Goal: Task Accomplishment & Management: Use online tool/utility

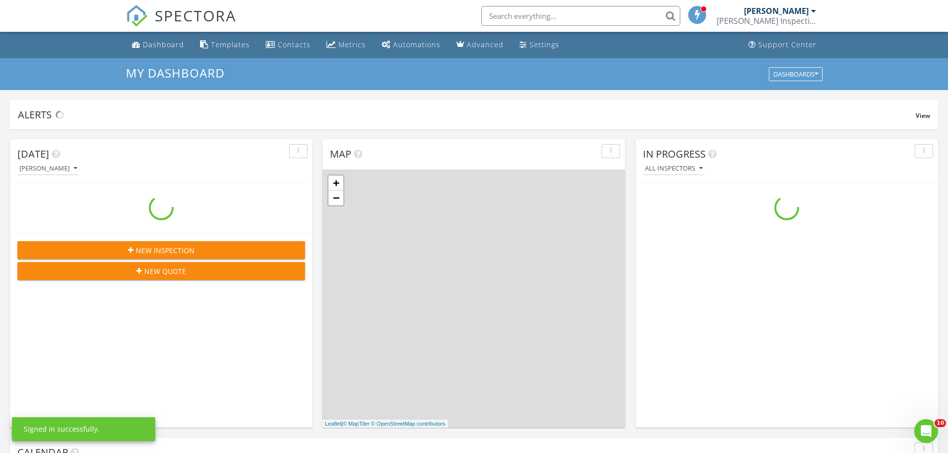
scroll to position [921, 964]
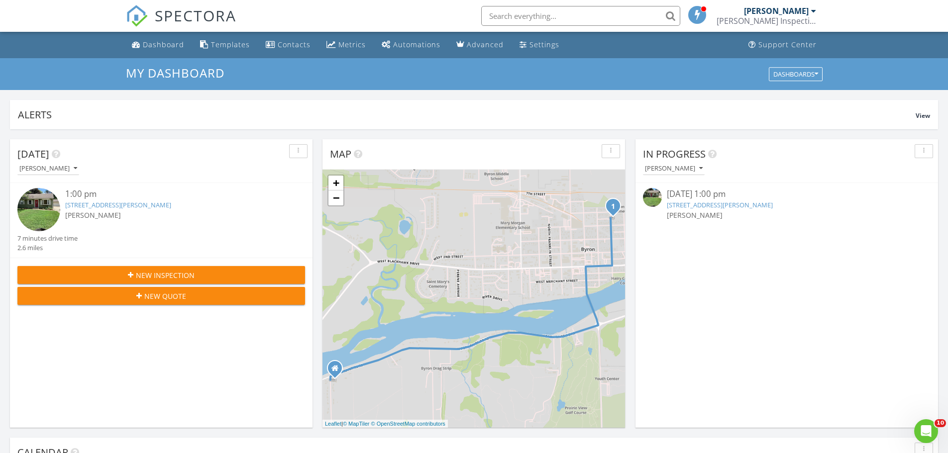
click at [708, 206] on link "421 N Market St, Byron, IL 61010" at bounding box center [720, 205] width 106 height 9
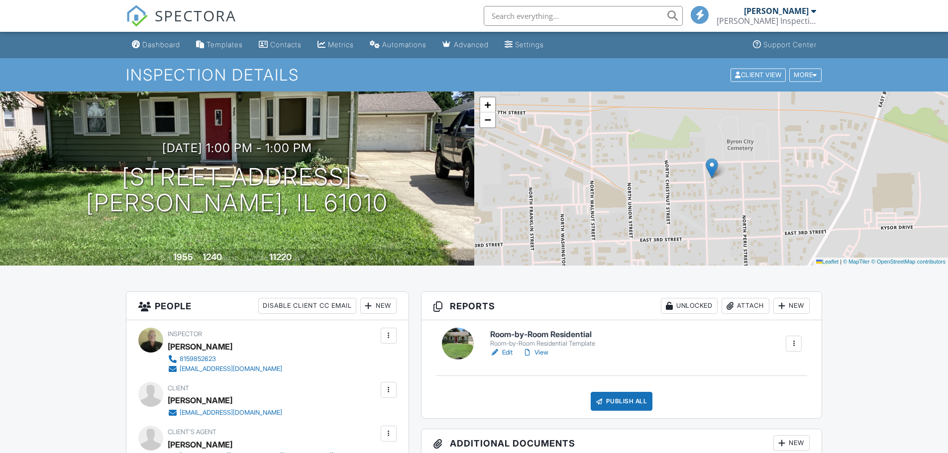
click at [572, 330] on h6 "Room-by-Room Residential" at bounding box center [542, 334] width 105 height 9
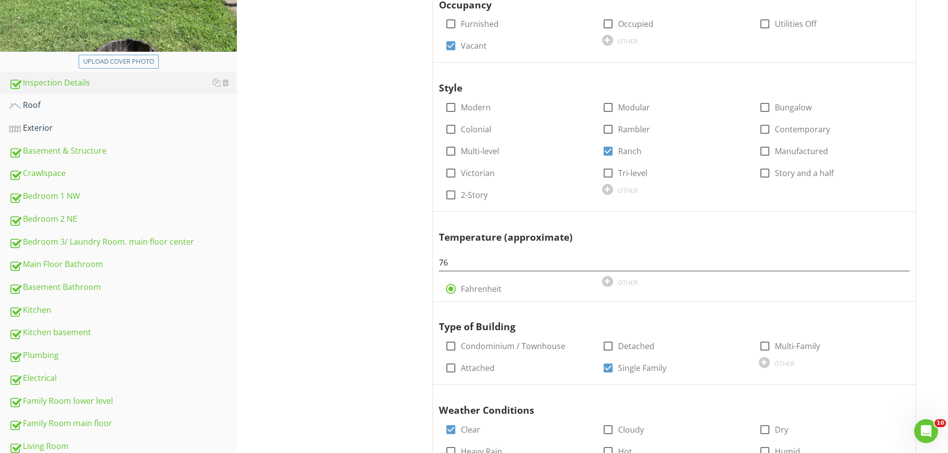
scroll to position [230, 0]
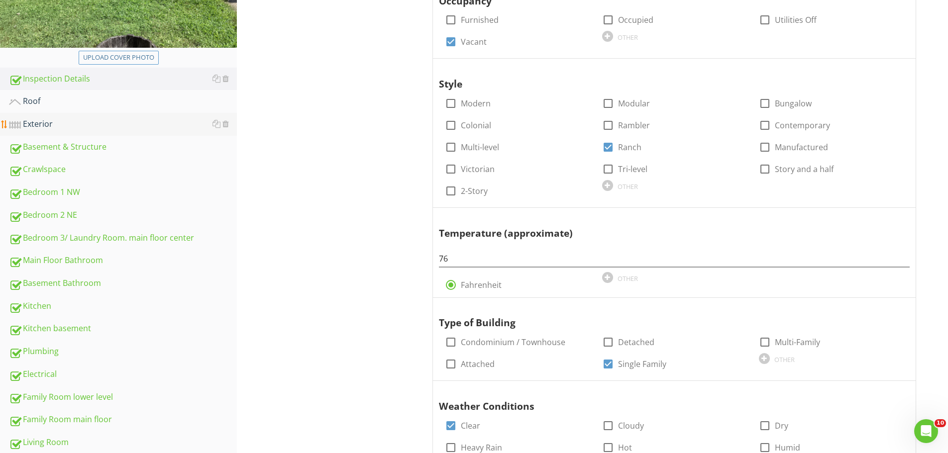
click at [72, 123] on div "Exterior" at bounding box center [123, 124] width 228 height 13
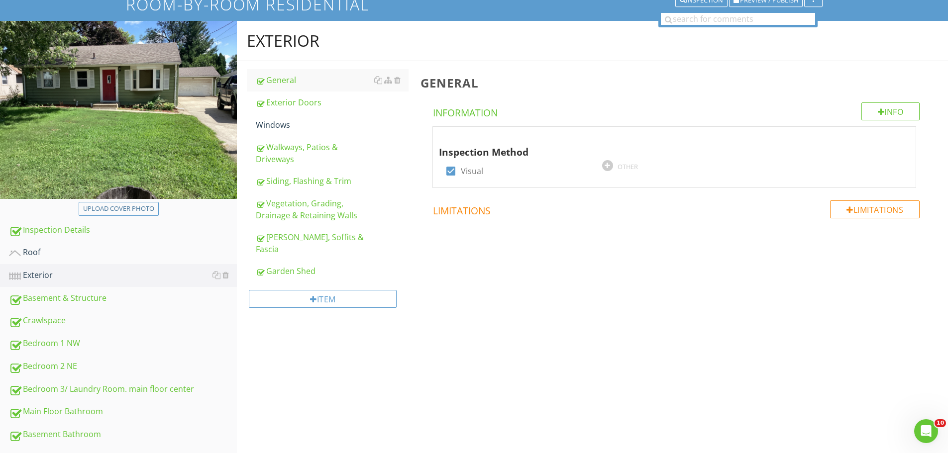
scroll to position [77, 0]
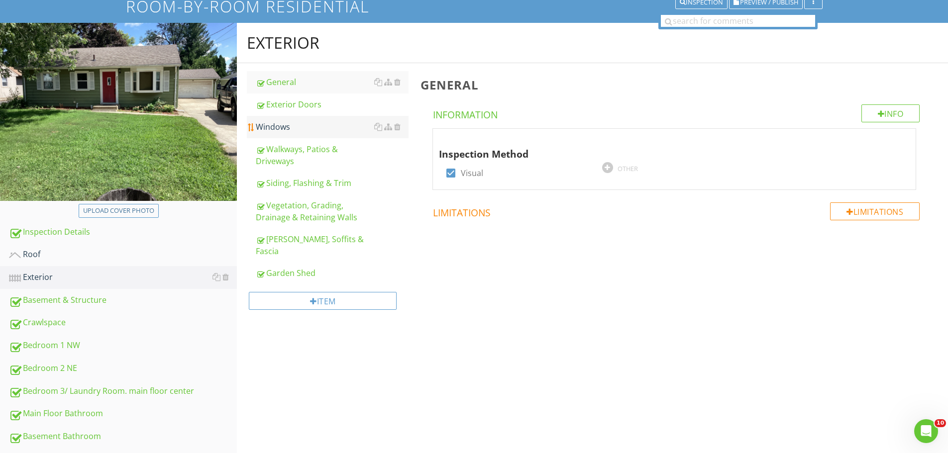
click at [319, 129] on div "Windows" at bounding box center [332, 127] width 153 height 12
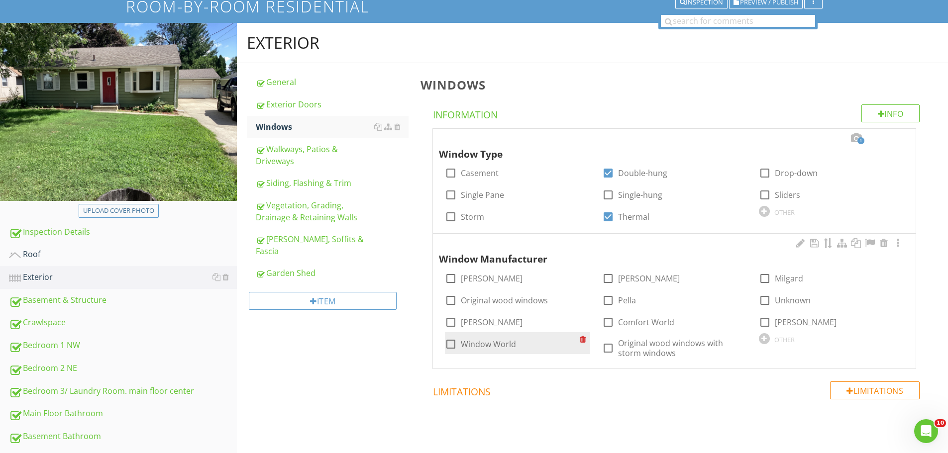
click at [452, 347] on div at bounding box center [450, 344] width 17 height 17
checkbox input "true"
click at [103, 253] on div "Roof" at bounding box center [123, 254] width 228 height 13
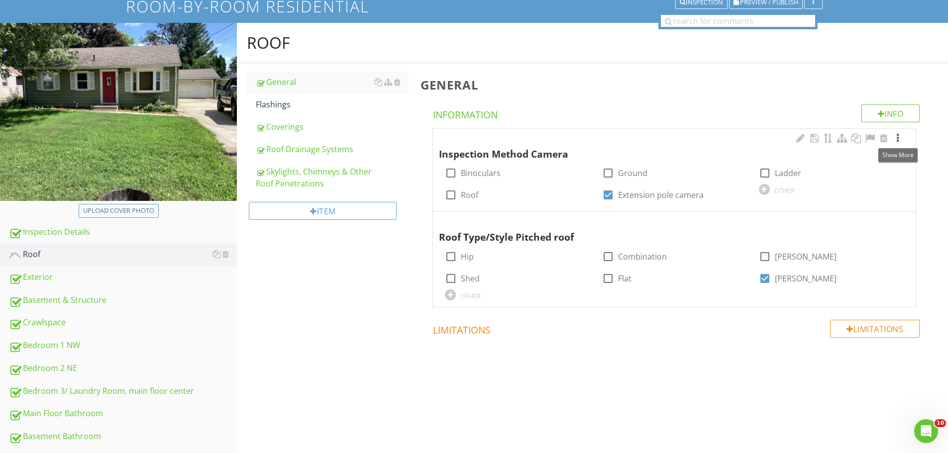
click at [898, 135] on div at bounding box center [898, 138] width 12 height 10
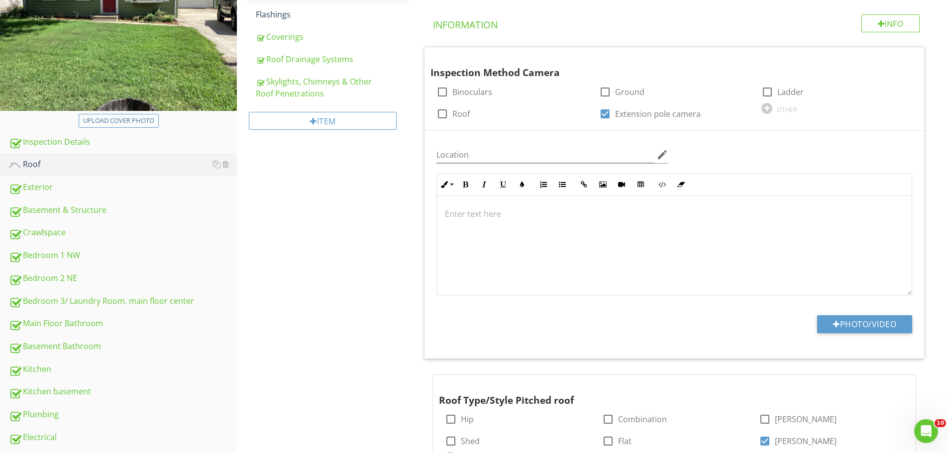
scroll to position [197, 0]
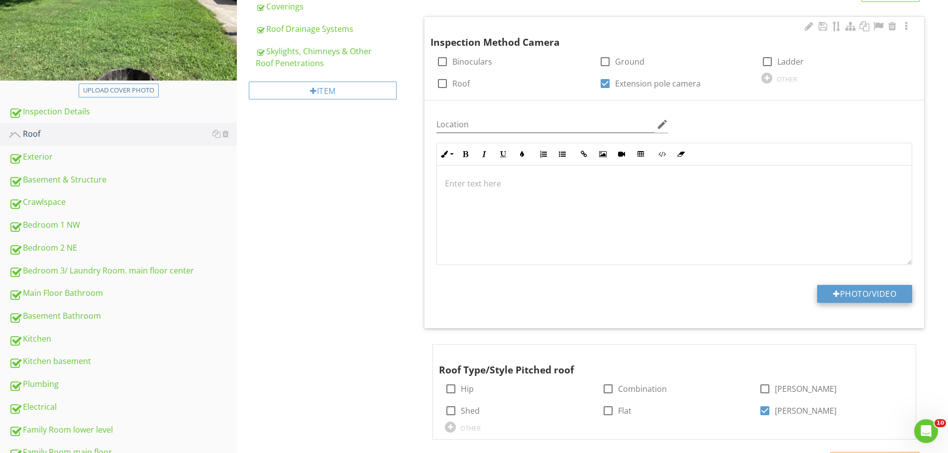
click at [866, 292] on button "Photo/Video" at bounding box center [864, 294] width 95 height 18
type input "C:\fakepath\IMG_1198.JPG"
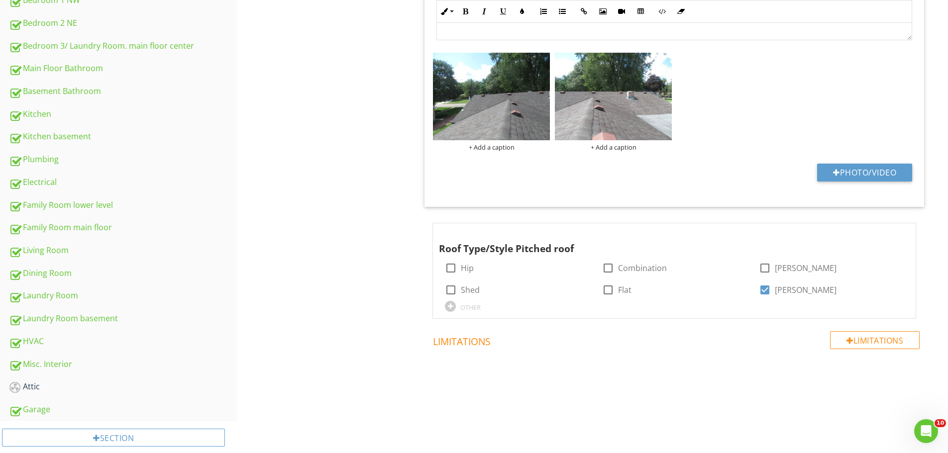
scroll to position [440, 0]
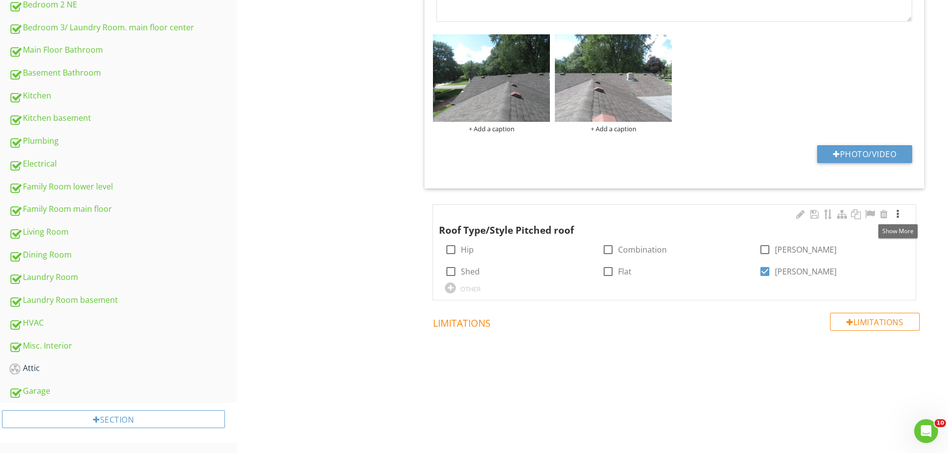
click at [898, 214] on div at bounding box center [898, 215] width 12 height 10
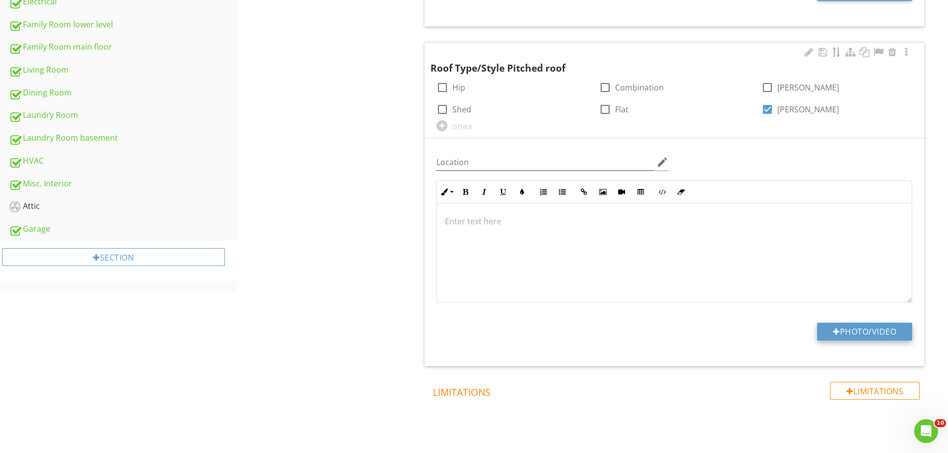
scroll to position [626, 0]
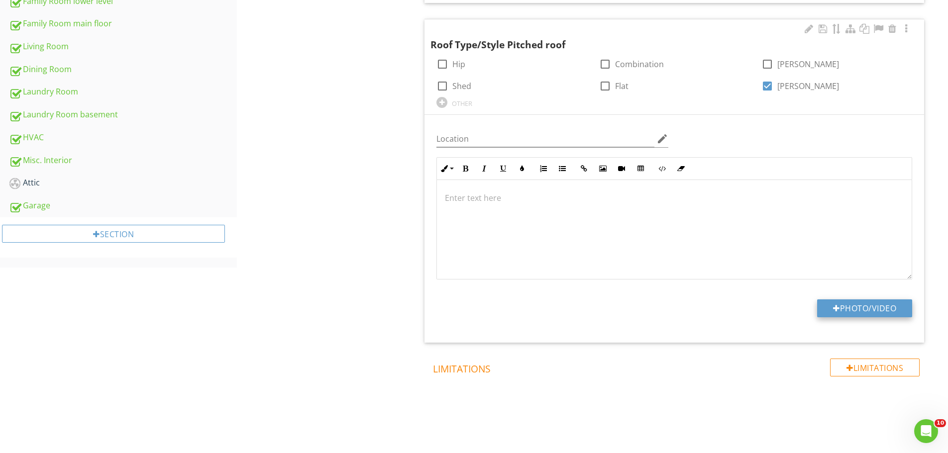
click at [876, 304] on button "Photo/Video" at bounding box center [864, 309] width 95 height 18
type input "C:\fakepath\IMG_1201.JPG"
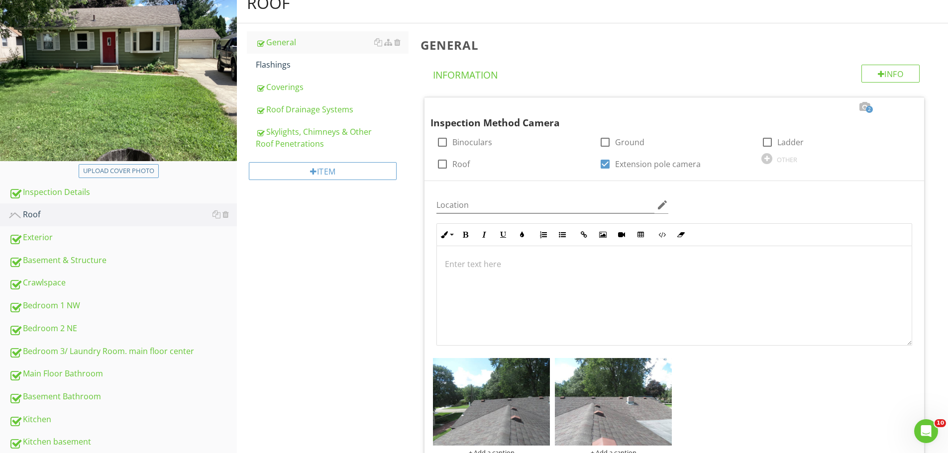
scroll to position [72, 0]
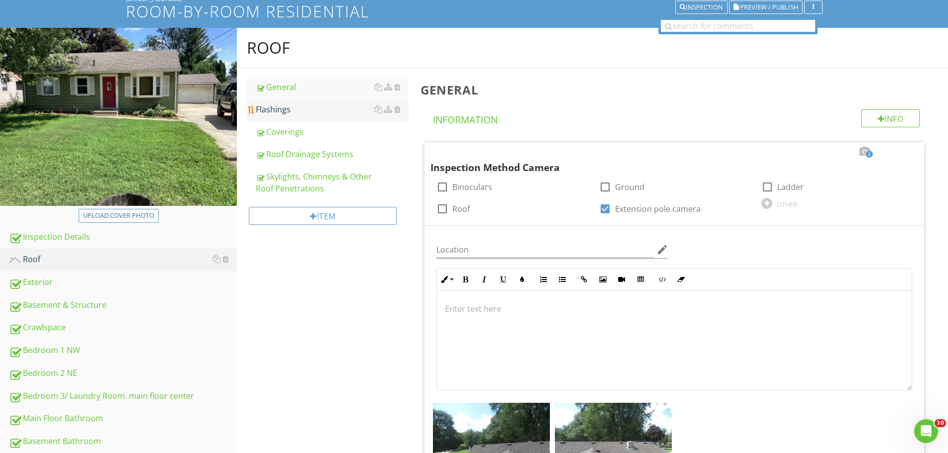
click at [318, 110] on div "Flashings" at bounding box center [332, 110] width 153 height 12
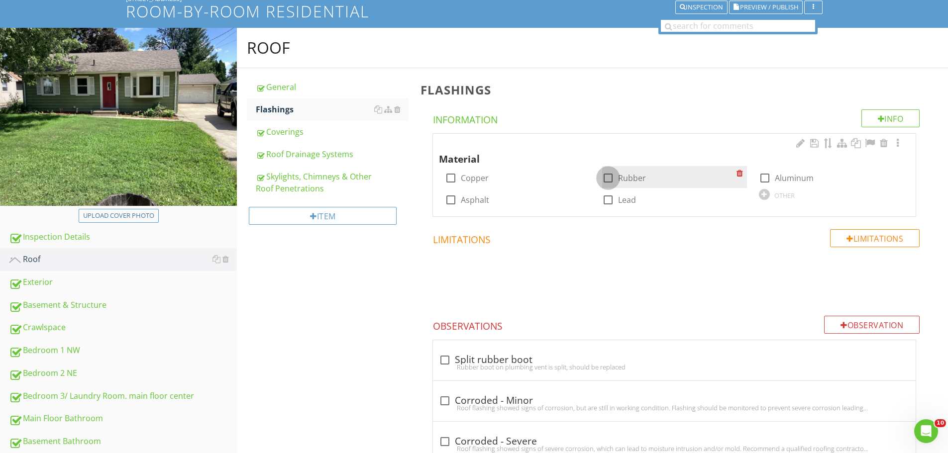
click at [609, 177] on div at bounding box center [608, 178] width 17 height 17
checkbox input "true"
click at [764, 180] on div at bounding box center [764, 178] width 17 height 17
checkbox input "true"
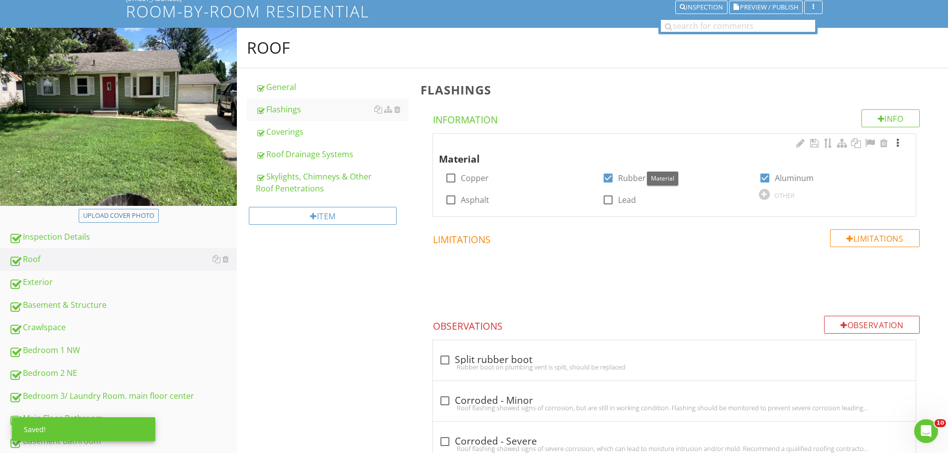
click at [896, 144] on div at bounding box center [898, 143] width 12 height 10
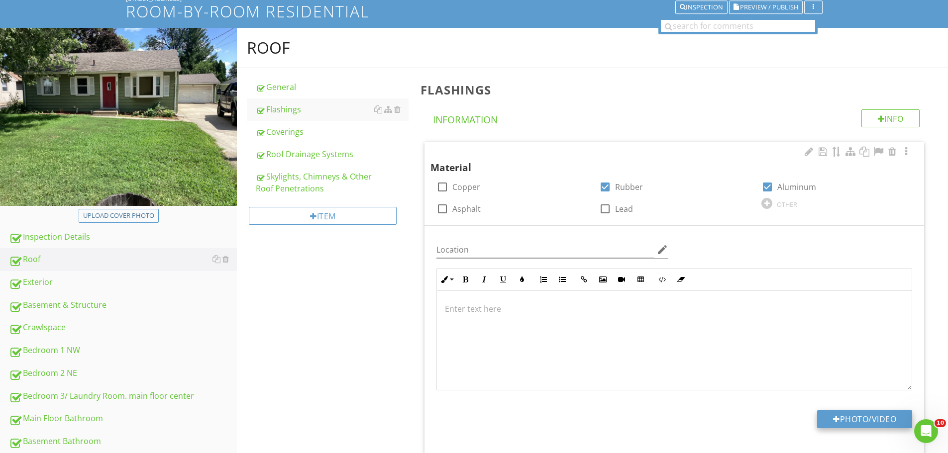
click at [864, 419] on button "Photo/Video" at bounding box center [864, 420] width 95 height 18
type input "C:\fakepath\IMG_1204.JPG"
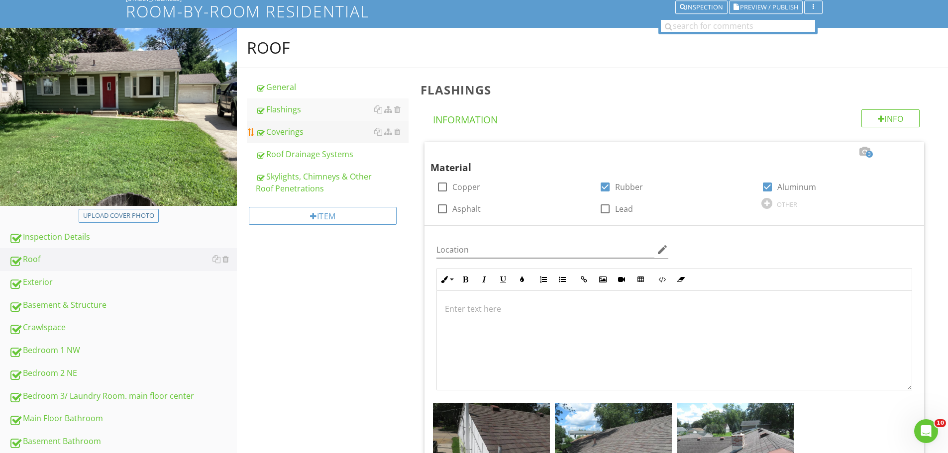
click at [306, 133] on div "Coverings" at bounding box center [332, 132] width 153 height 12
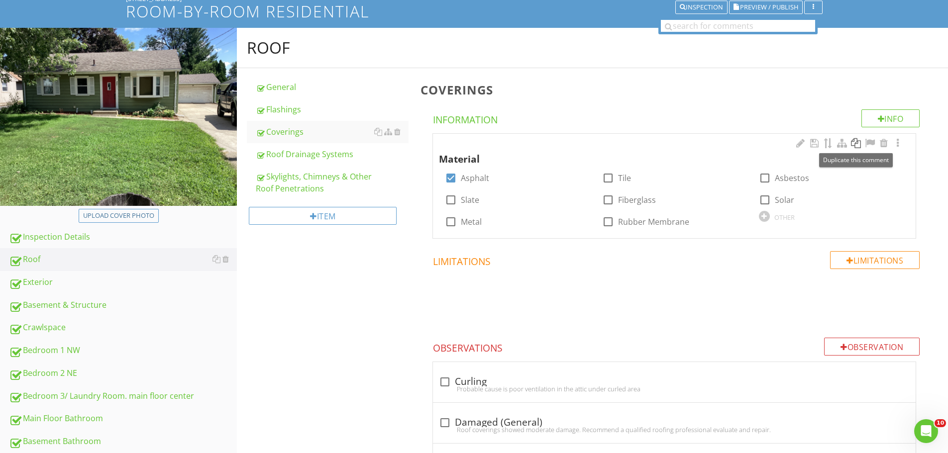
click at [856, 145] on div at bounding box center [856, 143] width 12 height 10
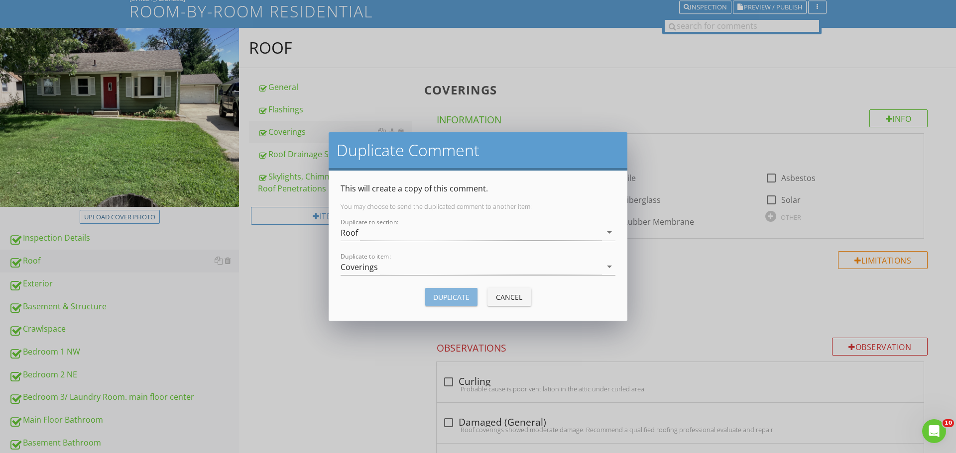
click at [455, 300] on div "Duplicate" at bounding box center [451, 297] width 36 height 10
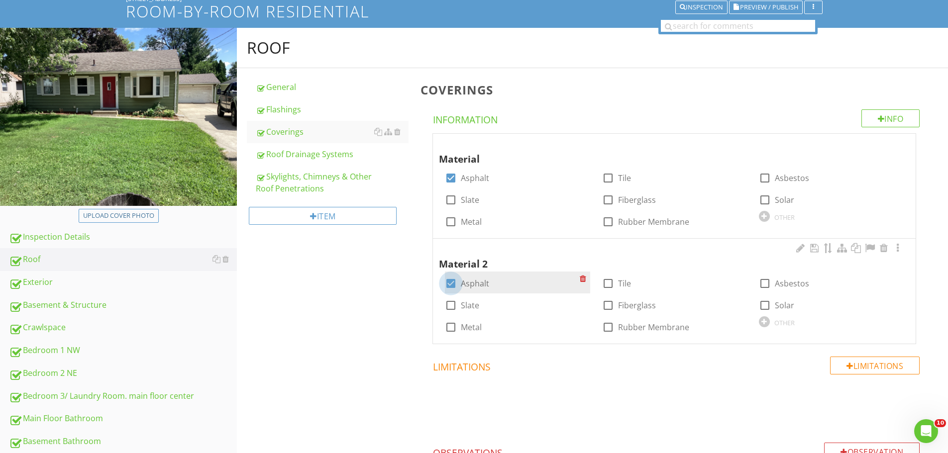
click at [454, 283] on div at bounding box center [450, 283] width 17 height 17
checkbox input "false"
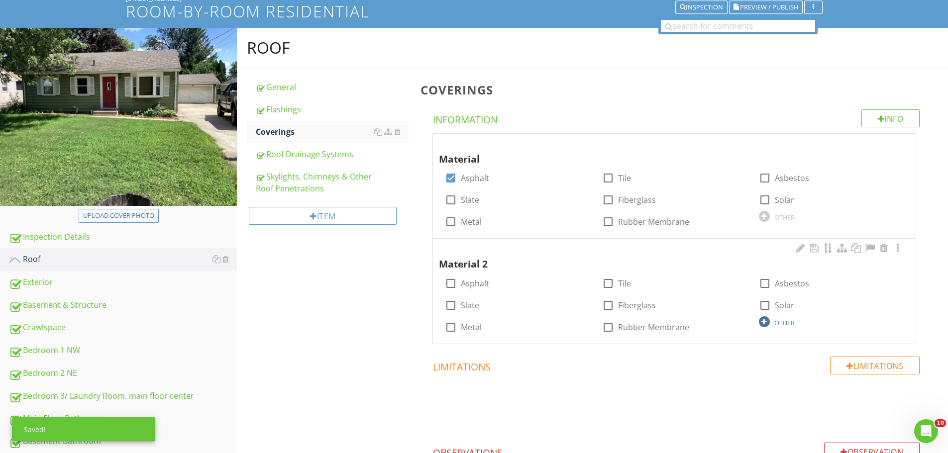
click at [765, 321] on div at bounding box center [764, 322] width 11 height 11
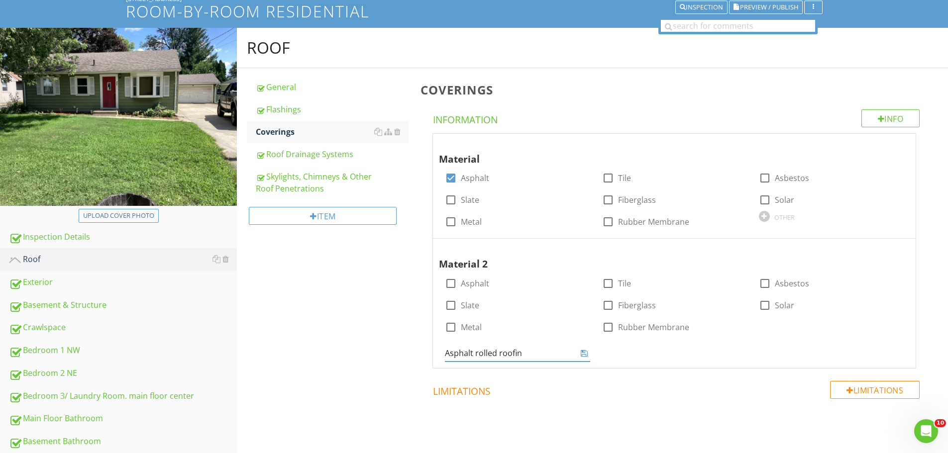
type input "Asphalt rolled roofing"
click at [579, 351] on div at bounding box center [584, 353] width 12 height 12
click at [584, 356] on icon at bounding box center [584, 353] width 7 height 8
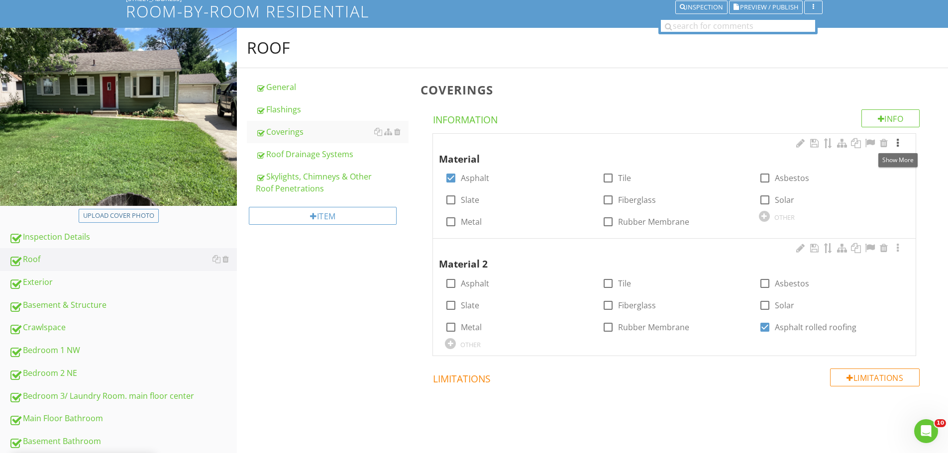
click at [897, 144] on div at bounding box center [898, 143] width 12 height 10
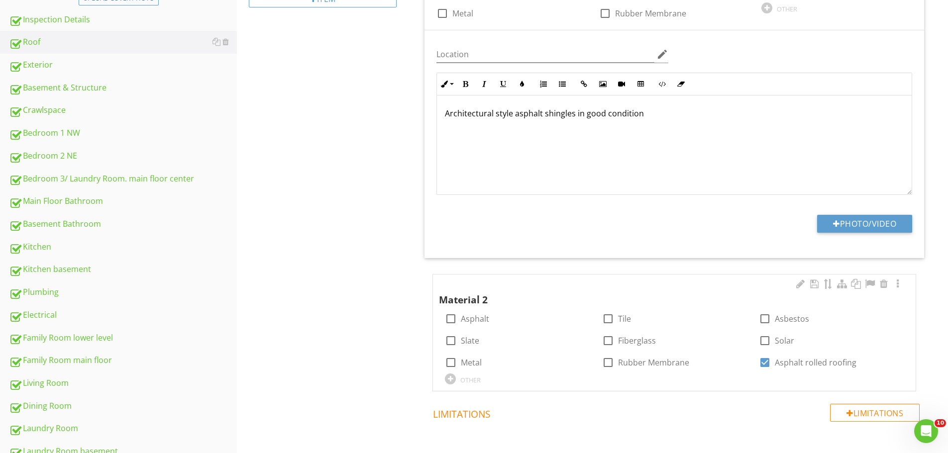
scroll to position [328, 0]
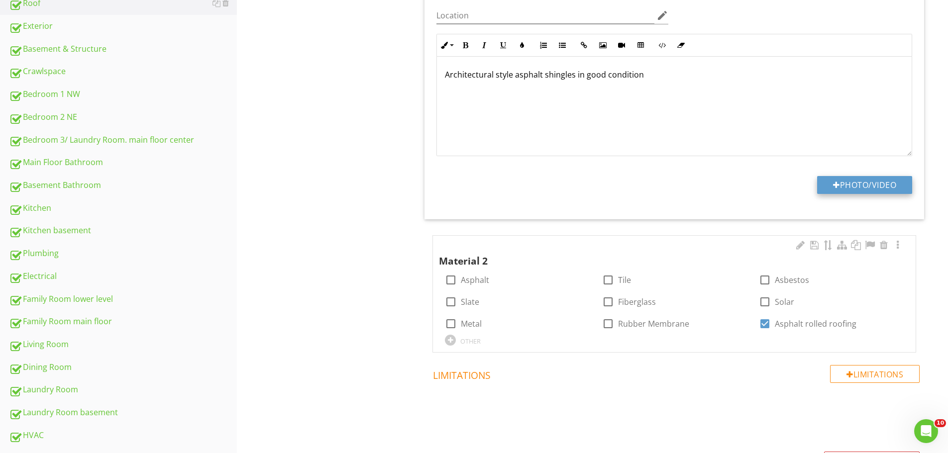
click at [873, 187] on button "Photo/Video" at bounding box center [864, 185] width 95 height 18
type input "C:\fakepath\IMG_1202.JPG"
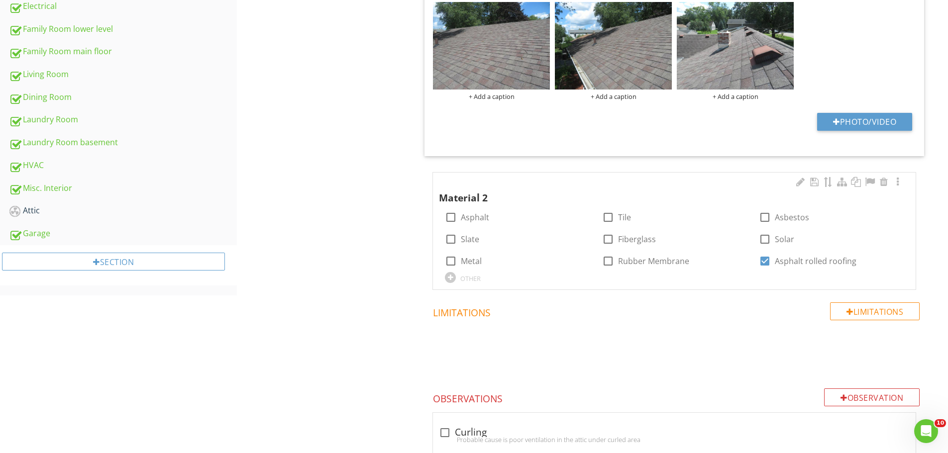
scroll to position [600, 0]
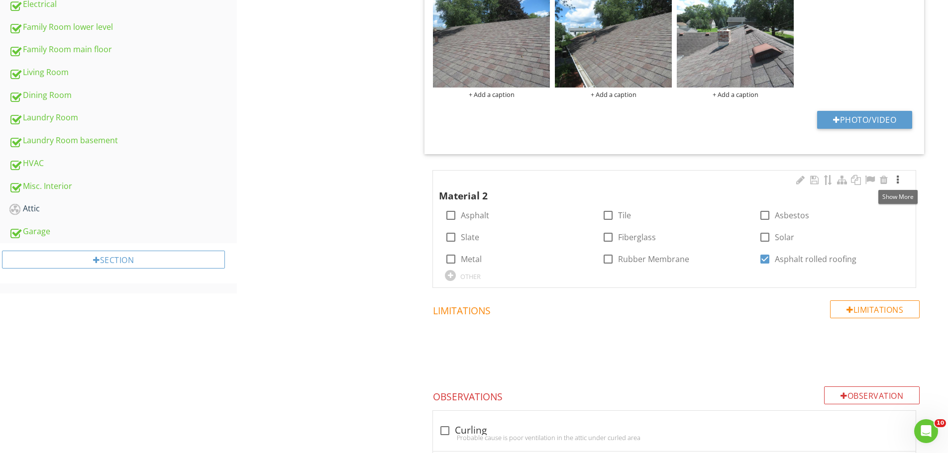
click at [899, 180] on div at bounding box center [898, 180] width 12 height 10
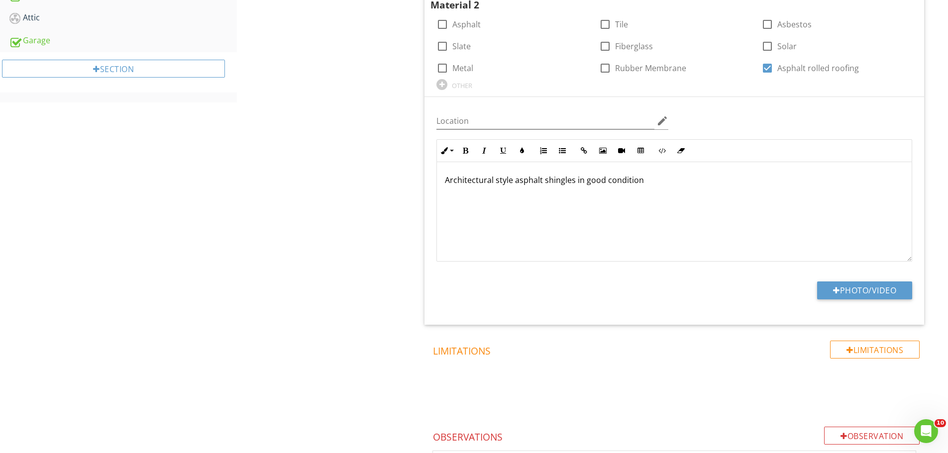
scroll to position [789, 0]
click at [646, 186] on p "Architectural style asphalt shingles in good condition" at bounding box center [674, 182] width 459 height 12
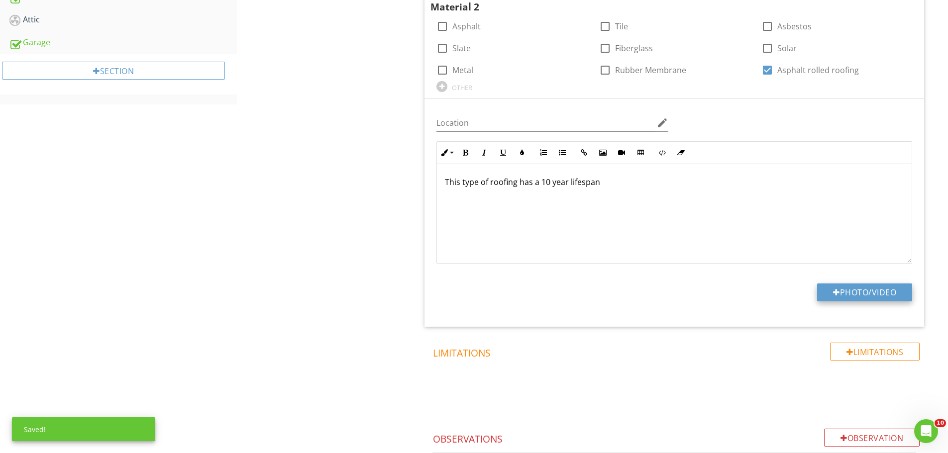
click at [859, 292] on button "Photo/Video" at bounding box center [864, 293] width 95 height 18
type input "C:\fakepath\IMG_1200.JPG"
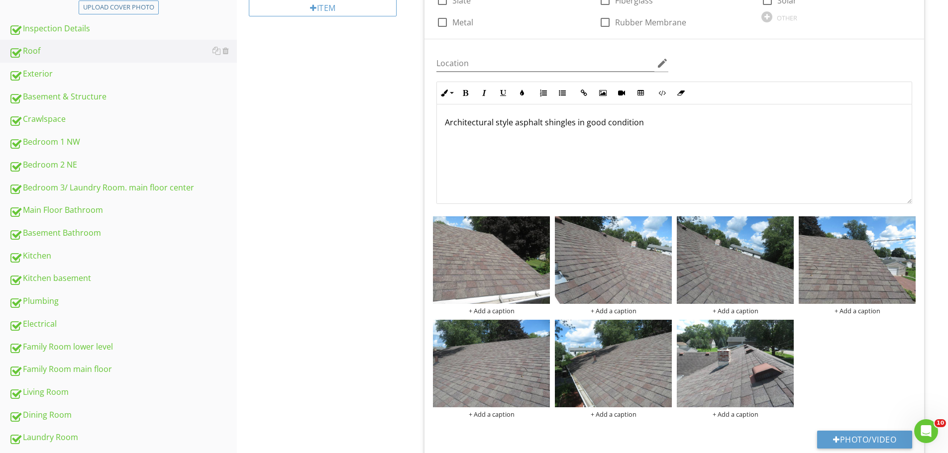
scroll to position [0, 0]
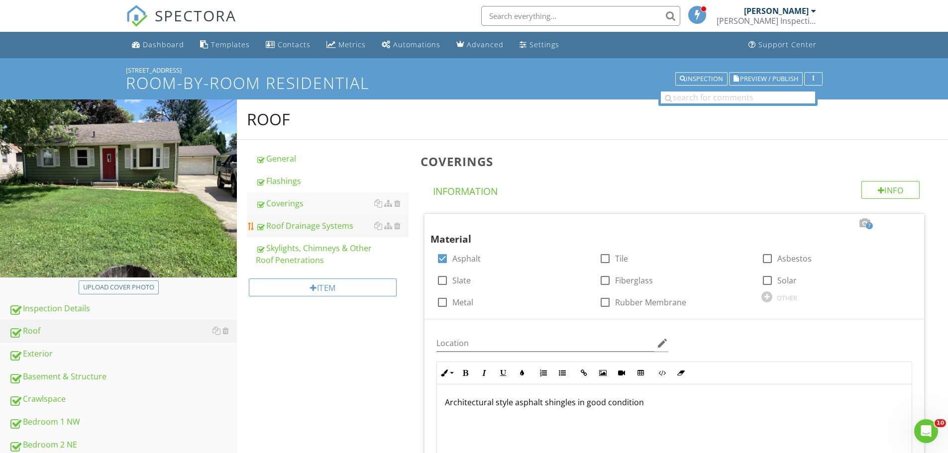
click at [312, 226] on div "Roof Drainage Systems" at bounding box center [332, 226] width 153 height 12
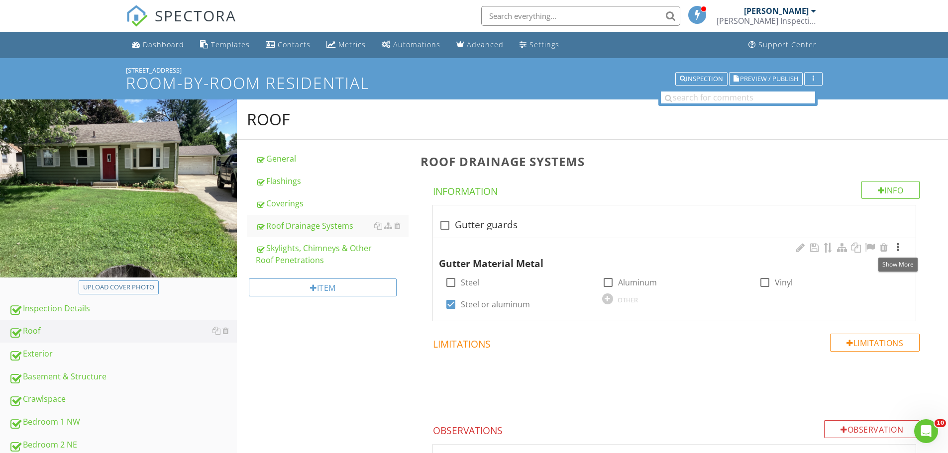
click at [897, 250] on div at bounding box center [898, 248] width 12 height 10
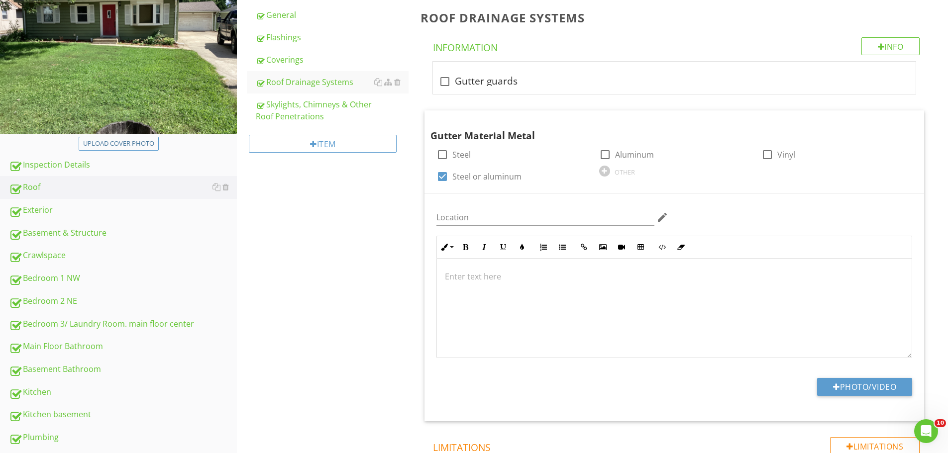
scroll to position [202, 0]
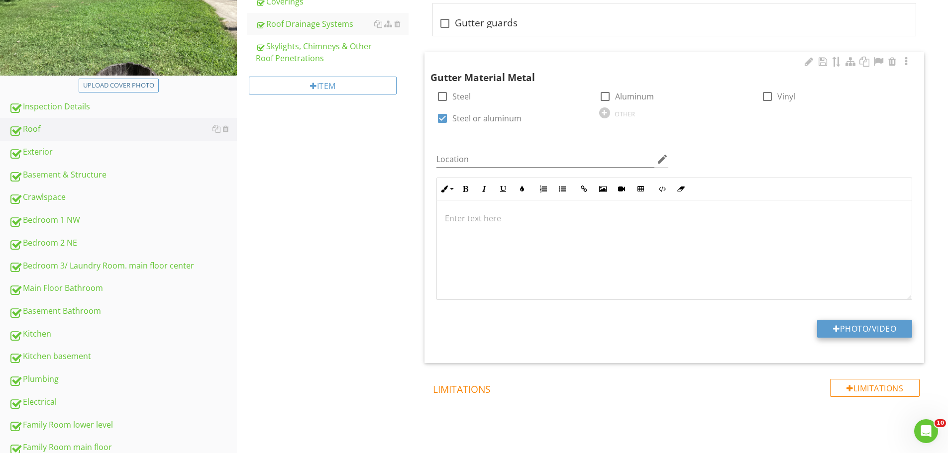
click at [882, 329] on button "Photo/Video" at bounding box center [864, 329] width 95 height 18
type input "C:\fakepath\IMG_1200.JPG"
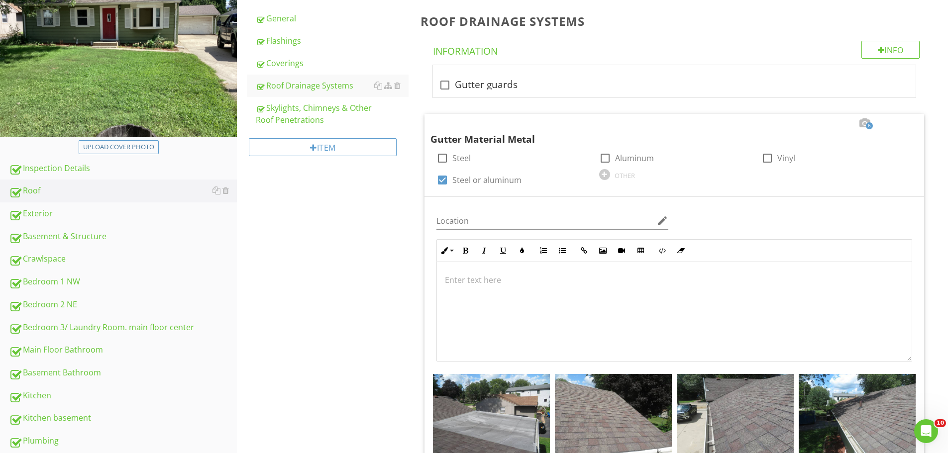
scroll to position [84, 0]
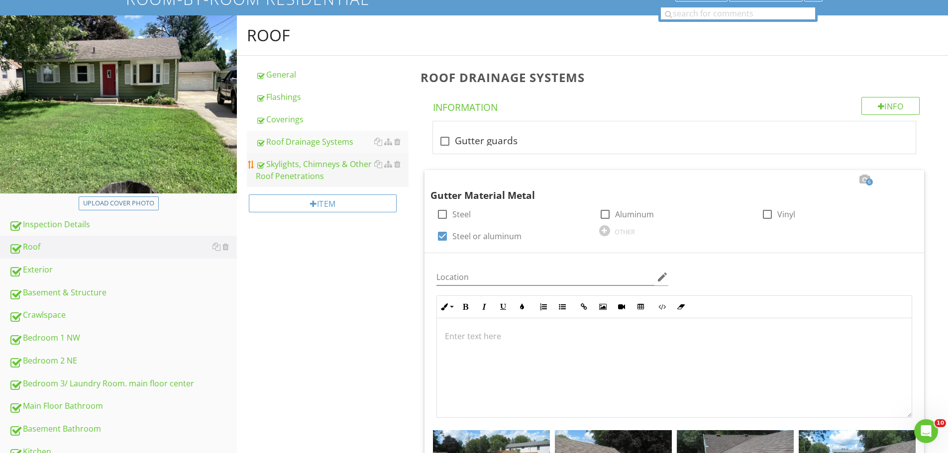
click at [358, 174] on div "Skylights, Chimneys & Other Roof Penetrations" at bounding box center [332, 170] width 153 height 24
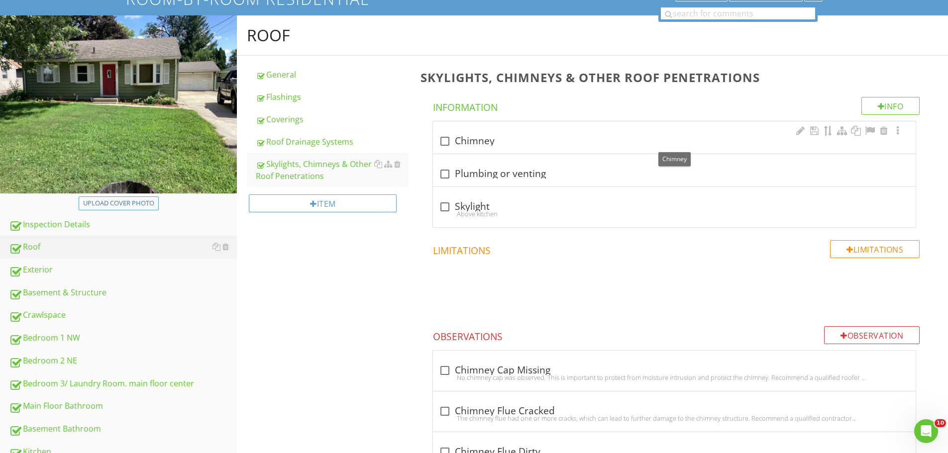
click at [446, 142] on div at bounding box center [444, 141] width 17 height 17
checkbox input "true"
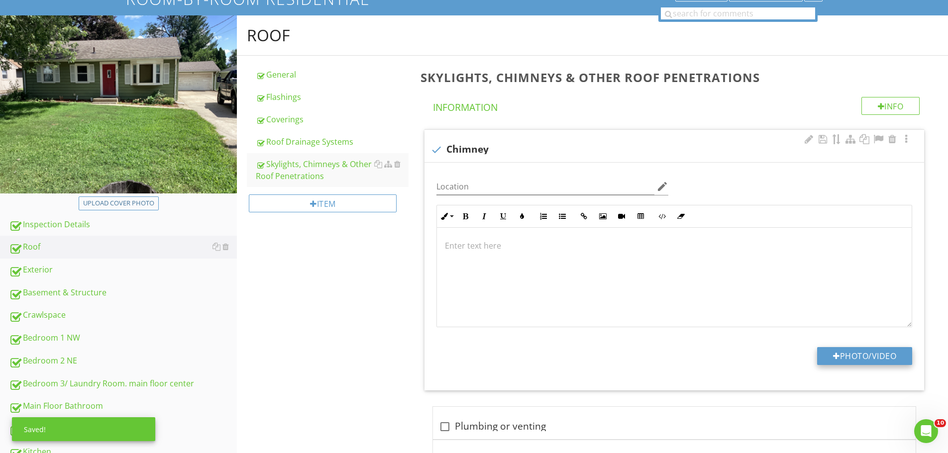
click at [868, 352] on button "Photo/Video" at bounding box center [864, 356] width 95 height 18
type input "C:\fakepath\IMG_1211.JPG"
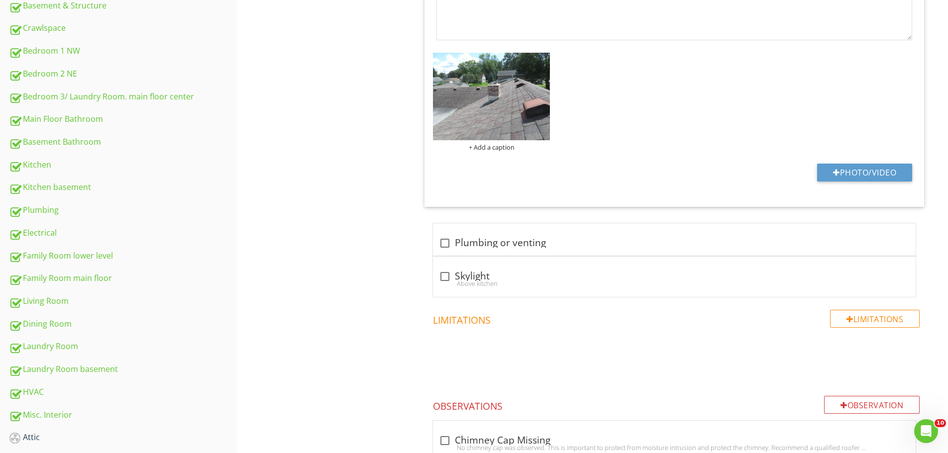
scroll to position [398, 0]
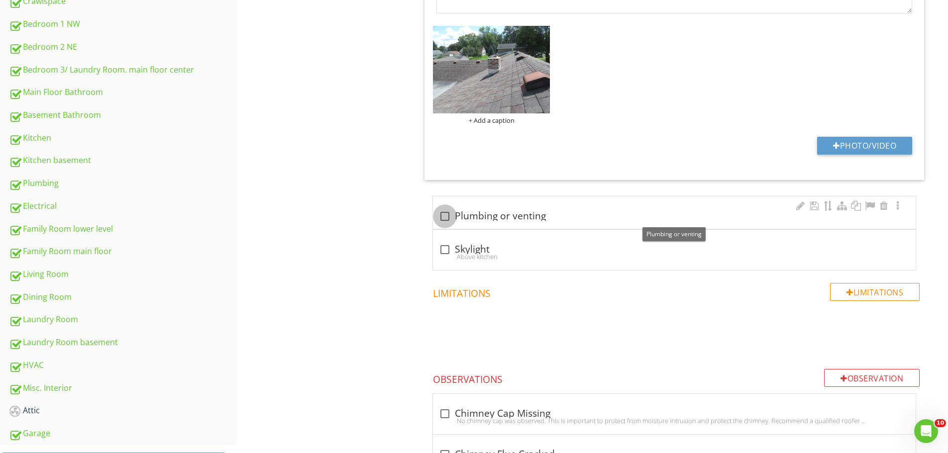
click at [442, 218] on div at bounding box center [444, 216] width 17 height 17
checkbox input "true"
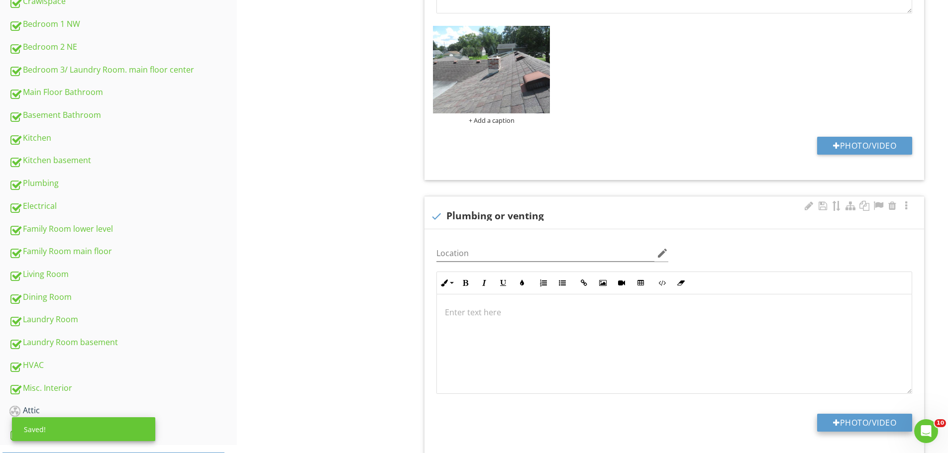
click at [878, 422] on button "Photo/Video" at bounding box center [864, 423] width 95 height 18
type input "C:\fakepath\IMG_1204.JPG"
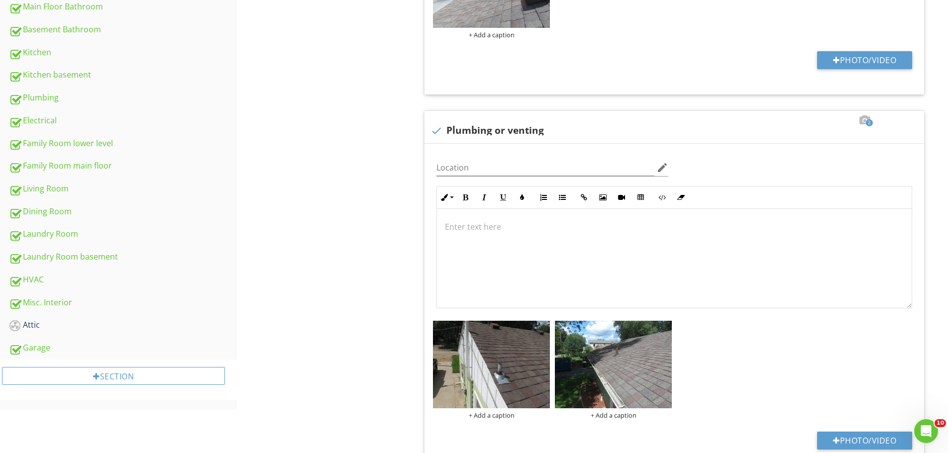
scroll to position [540, 0]
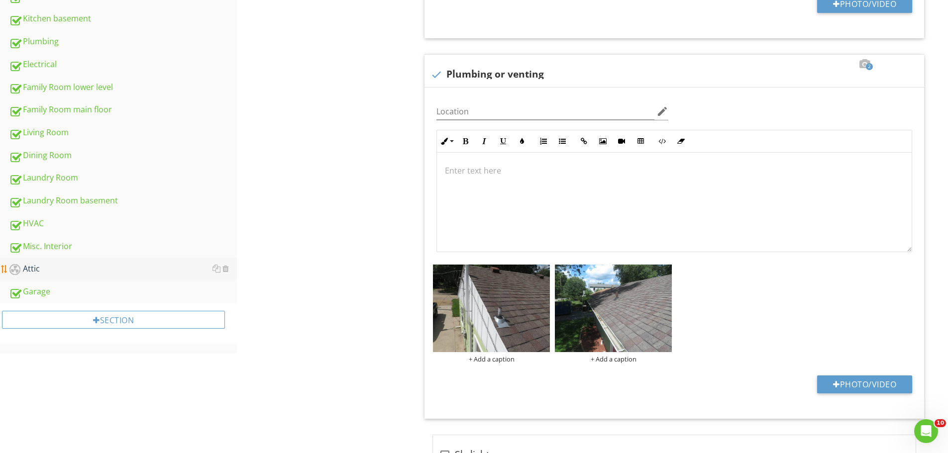
click at [36, 276] on link "Attic" at bounding box center [123, 269] width 228 height 23
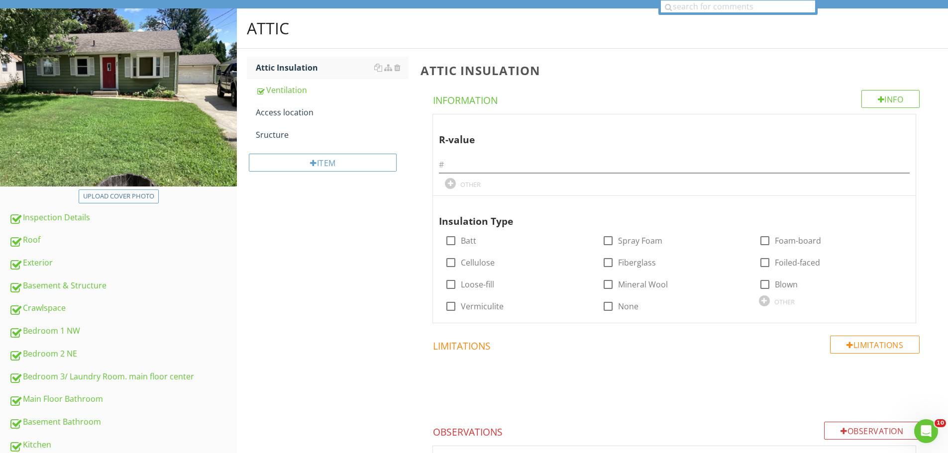
scroll to position [86, 0]
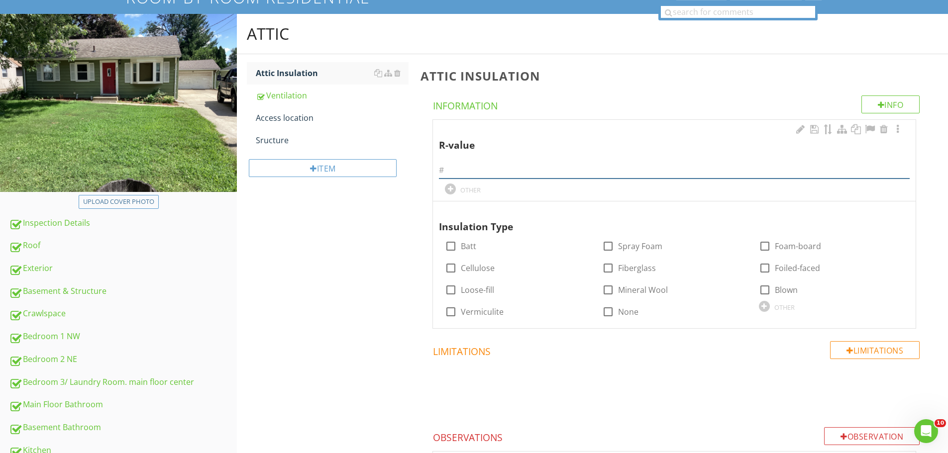
click at [467, 177] on input "text" at bounding box center [674, 170] width 471 height 16
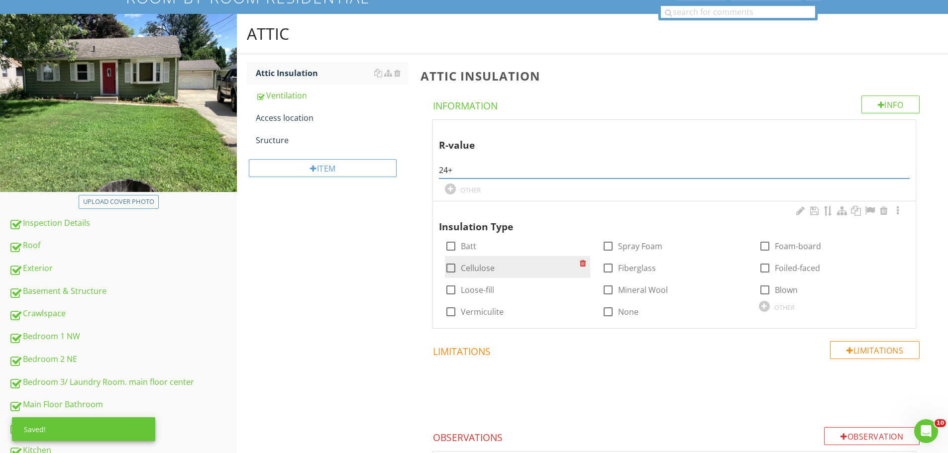
type input "24+"
click at [449, 270] on div at bounding box center [450, 268] width 17 height 17
checkbox input "true"
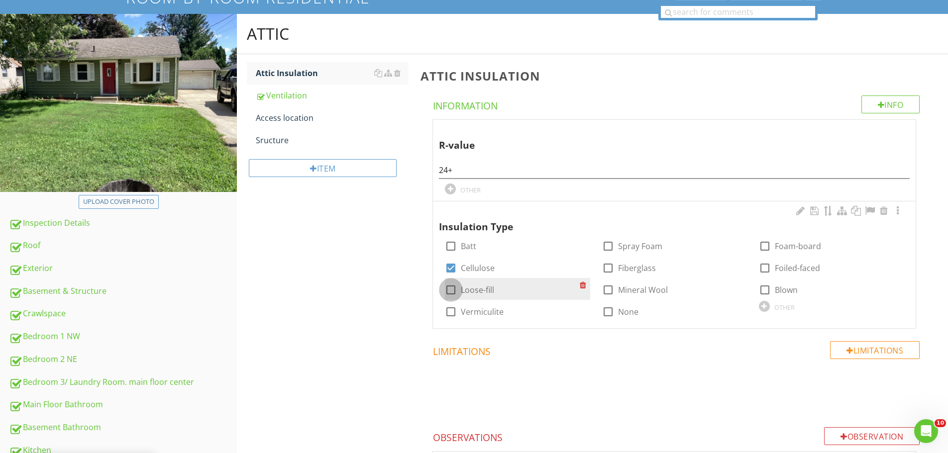
click at [450, 289] on div at bounding box center [450, 290] width 17 height 17
checkbox input "true"
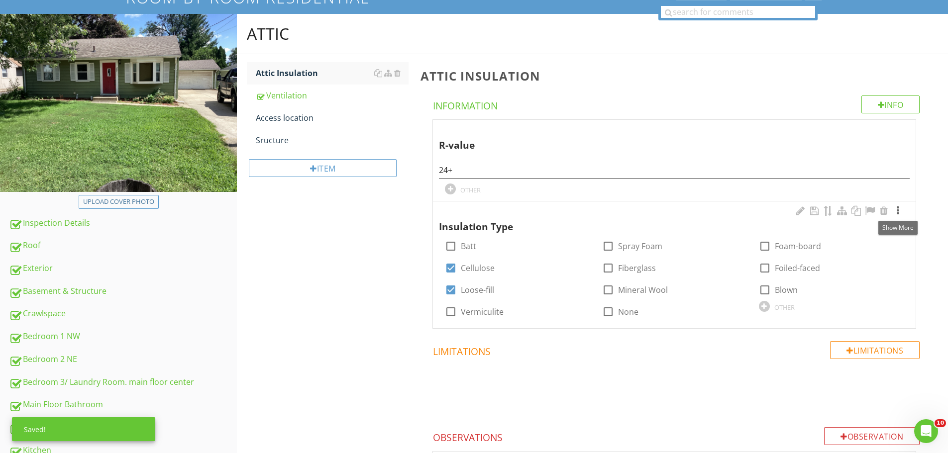
click at [899, 209] on div at bounding box center [898, 211] width 12 height 10
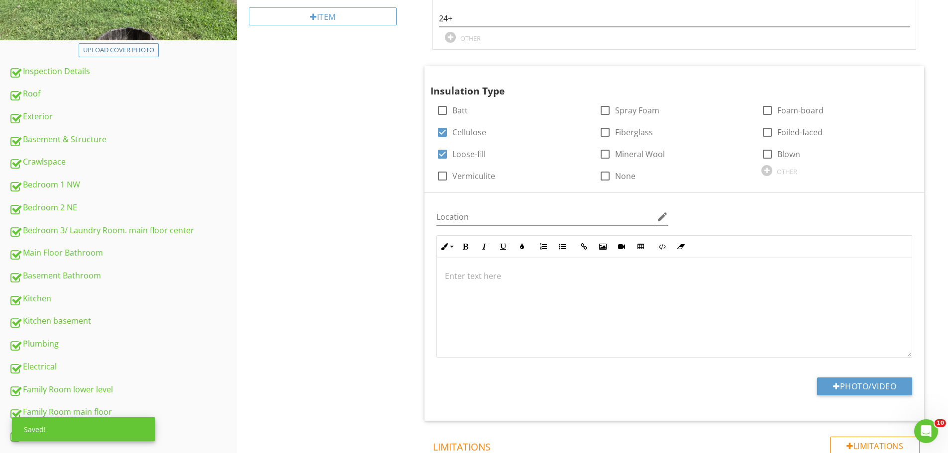
scroll to position [285, 0]
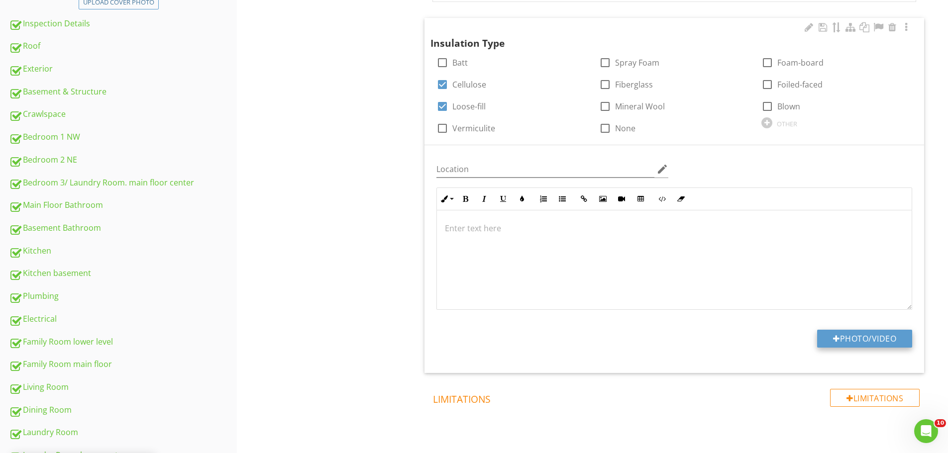
click at [874, 337] on button "Photo/Video" at bounding box center [864, 339] width 95 height 18
type input "C:\fakepath\IMG_1186.JPG"
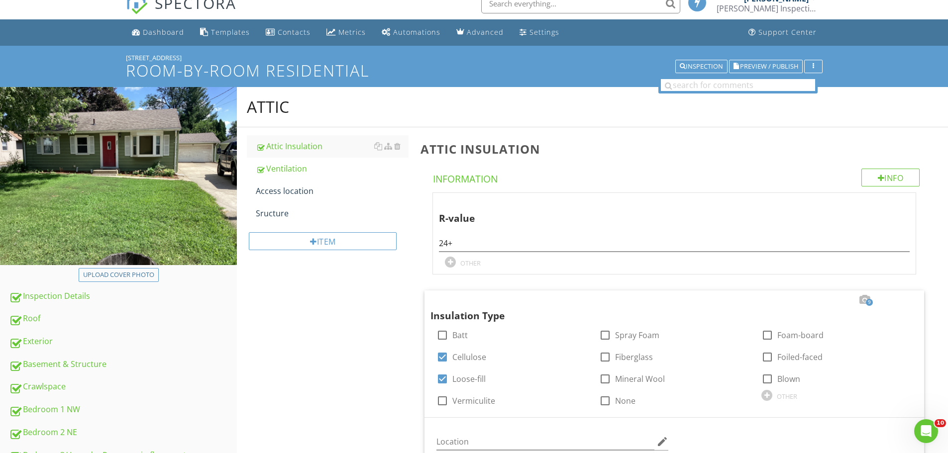
scroll to position [0, 0]
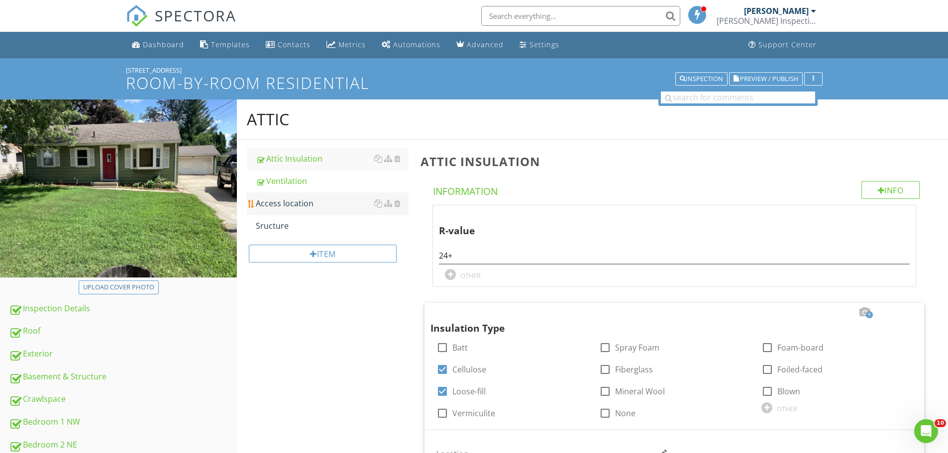
click at [298, 206] on div "Access location" at bounding box center [332, 204] width 153 height 12
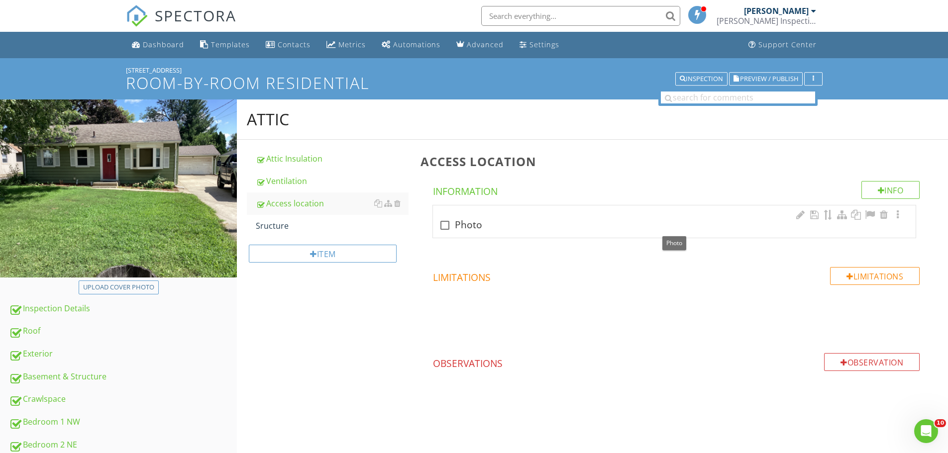
click at [444, 228] on div at bounding box center [444, 225] width 17 height 17
checkbox input "true"
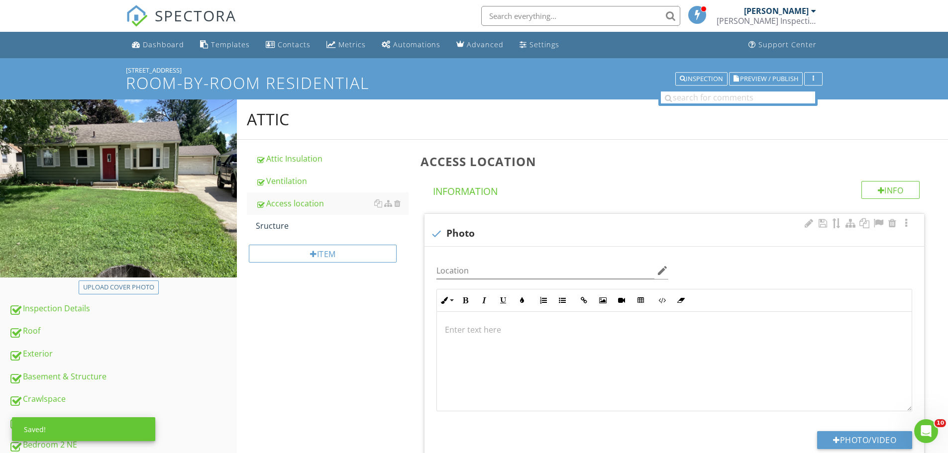
click at [457, 321] on div at bounding box center [674, 362] width 475 height 100
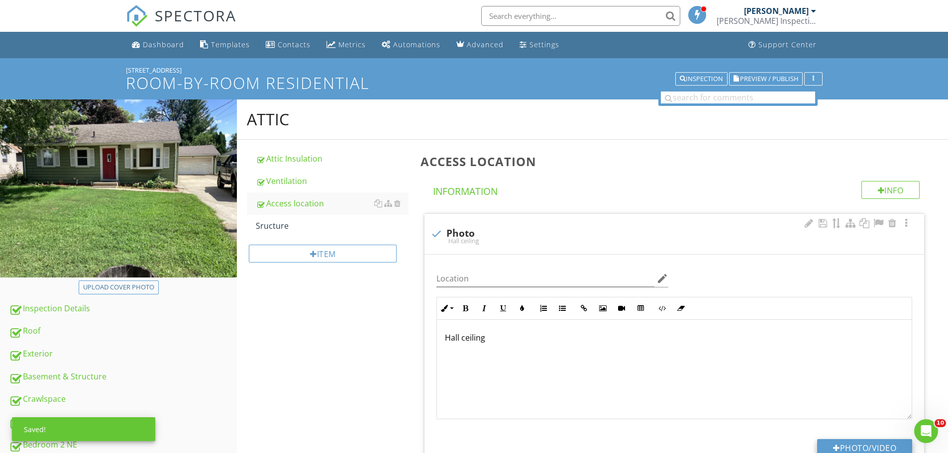
click at [848, 440] on button "Photo/Video" at bounding box center [864, 448] width 95 height 18
type input "C:\fakepath\IMG_1197.JPG"
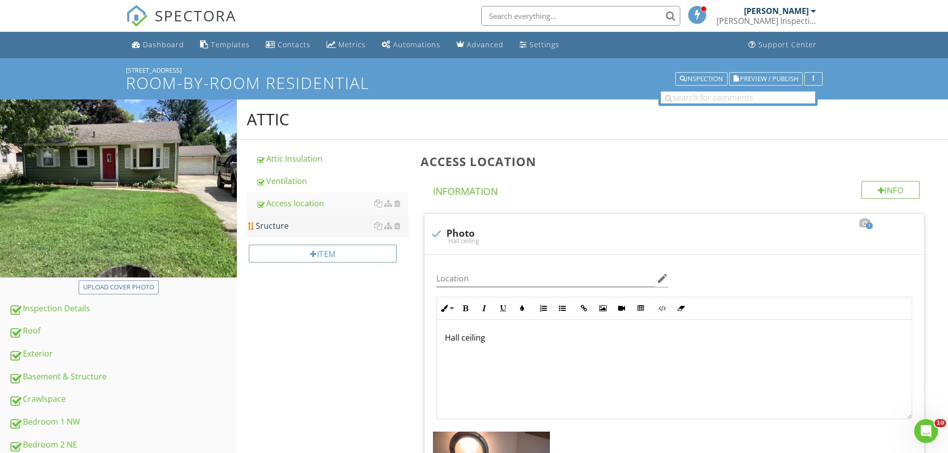
click at [295, 227] on div "Sructure" at bounding box center [332, 226] width 153 height 12
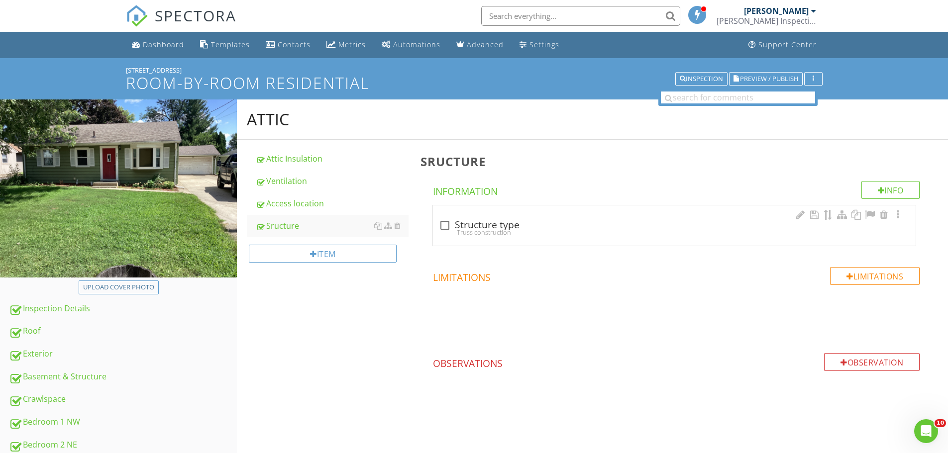
click at [445, 225] on div at bounding box center [444, 225] width 17 height 17
checkbox input "true"
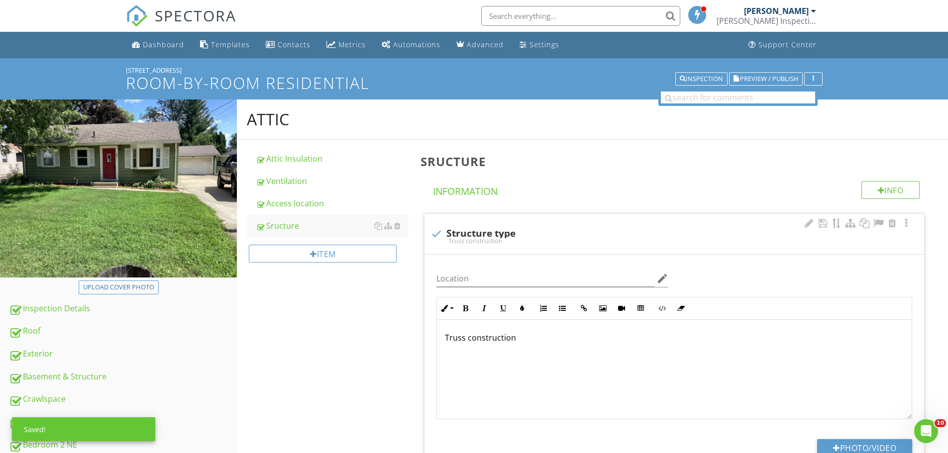
click at [465, 338] on p "Truss construction" at bounding box center [674, 338] width 459 height 12
click at [854, 447] on button "Photo/Video" at bounding box center [864, 448] width 95 height 18
type input "C:\fakepath\IMG_1195.JPG"
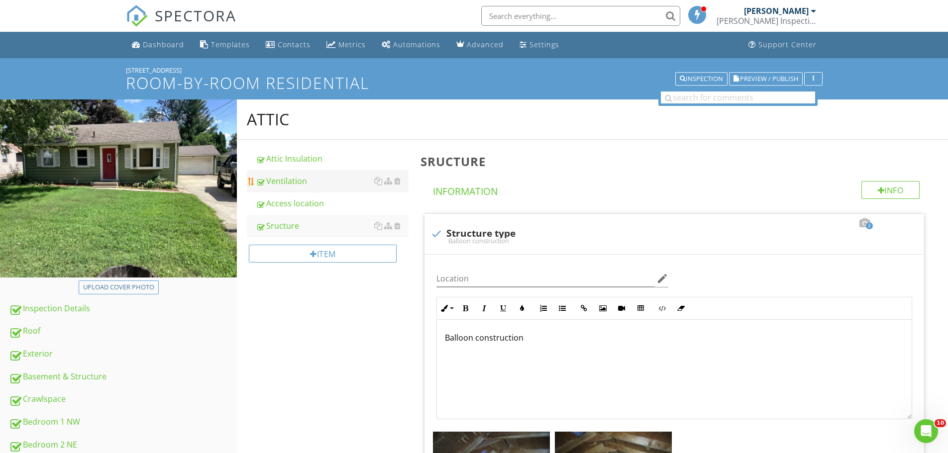
click at [303, 179] on div "Ventilation" at bounding box center [332, 181] width 153 height 12
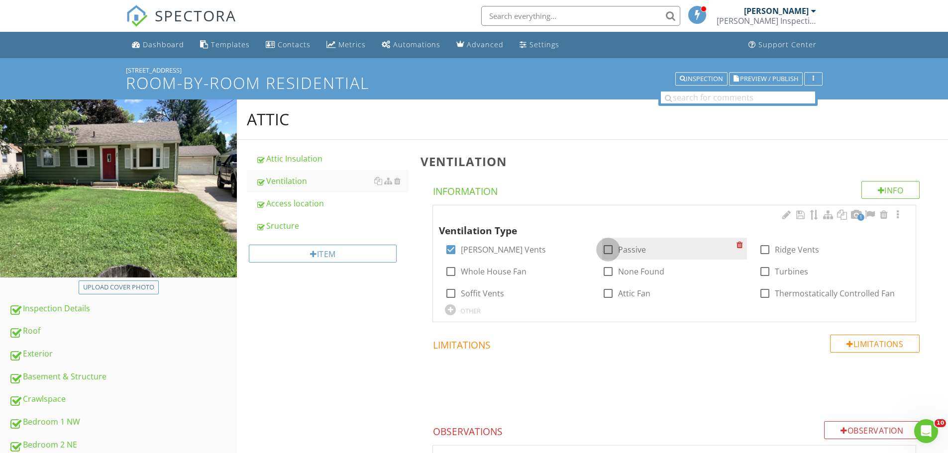
click at [607, 249] on div at bounding box center [608, 249] width 17 height 17
checkbox input "true"
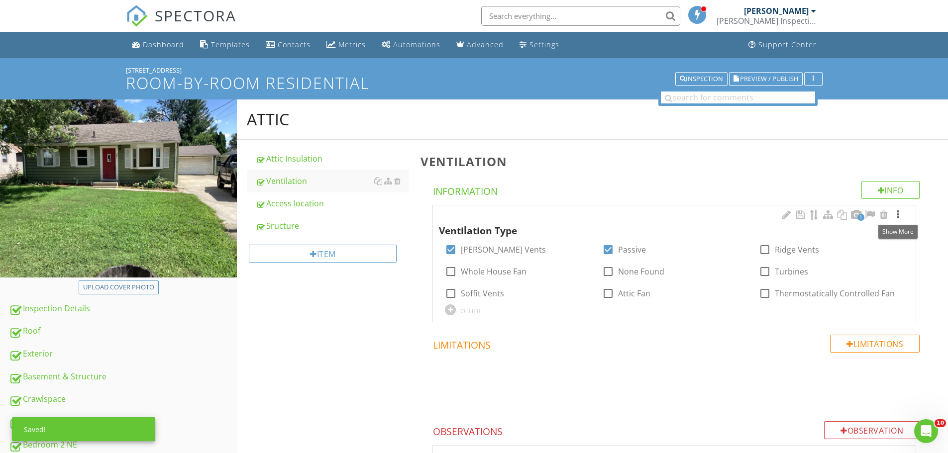
click at [899, 215] on div at bounding box center [898, 215] width 12 height 10
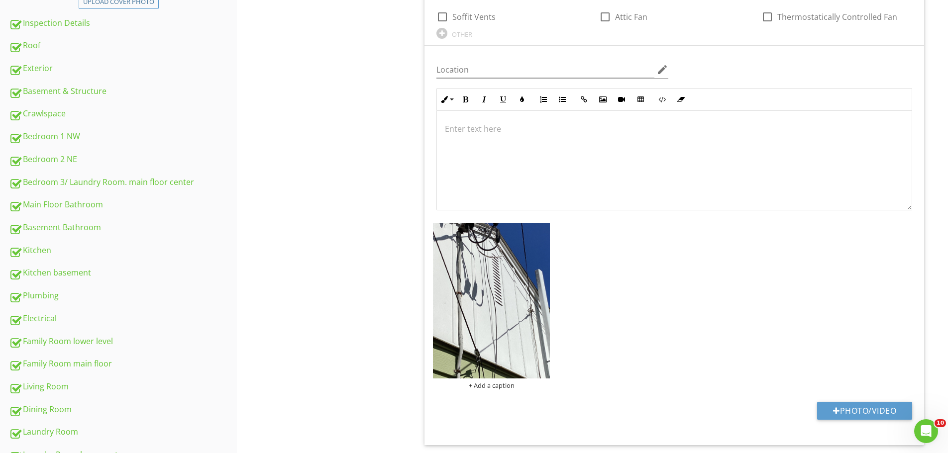
scroll to position [333, 0]
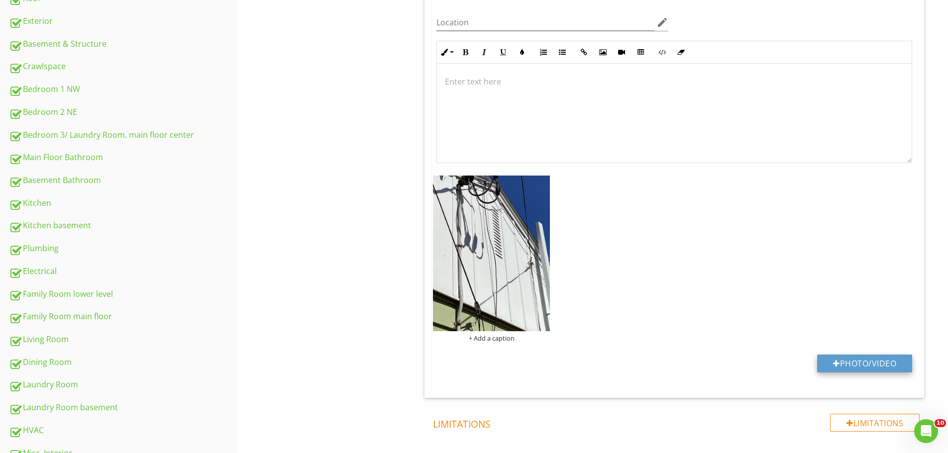
click at [879, 360] on button "Photo/Video" at bounding box center [864, 364] width 95 height 18
type input "C:\fakepath\IMG_1188.JPG"
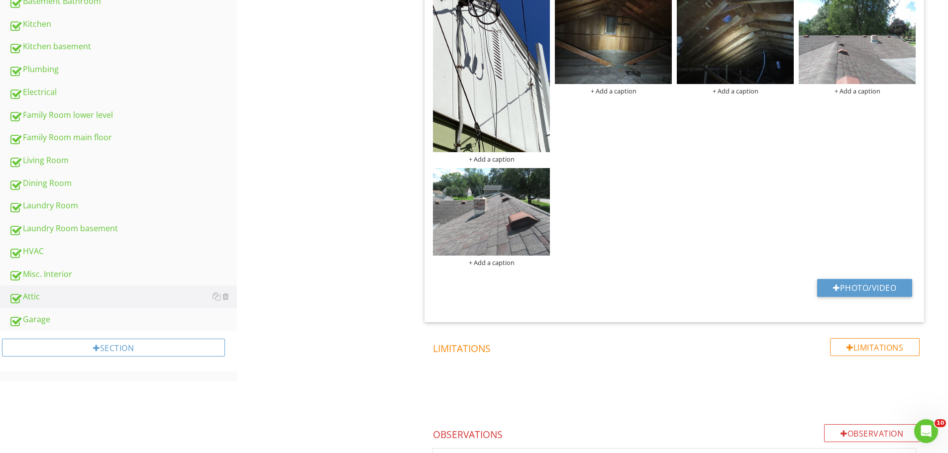
scroll to position [534, 0]
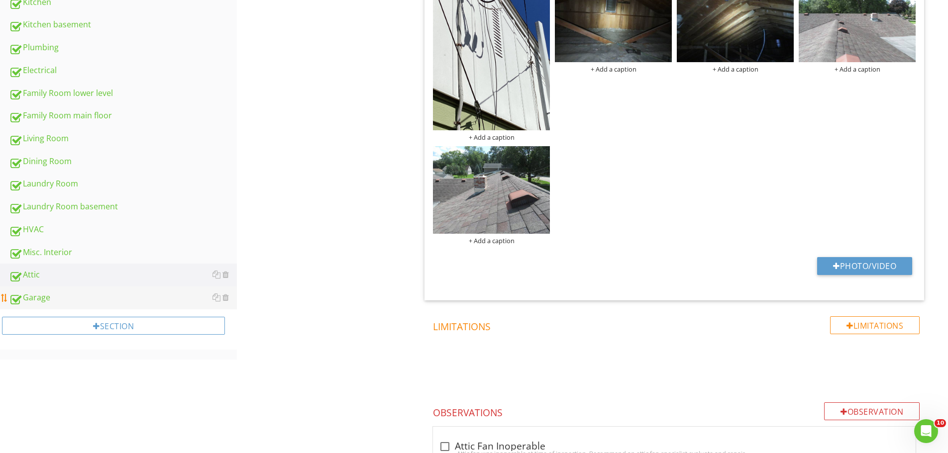
click at [69, 297] on div "Garage" at bounding box center [123, 298] width 228 height 13
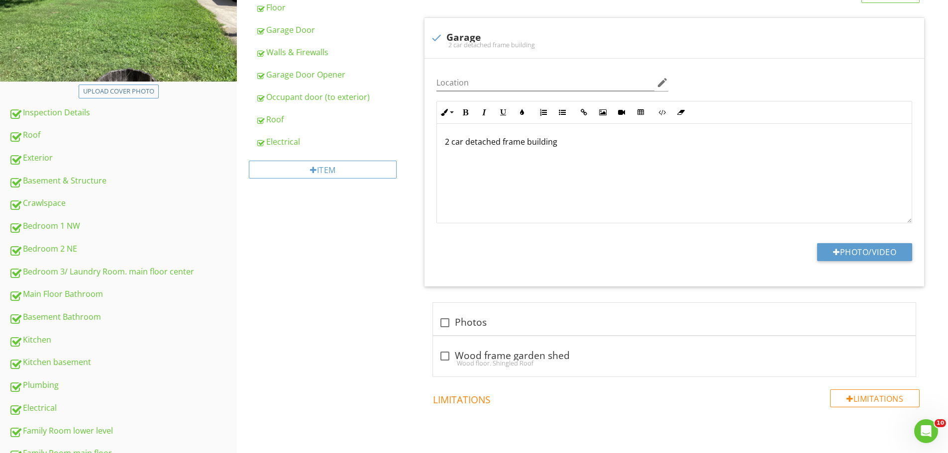
scroll to position [183, 0]
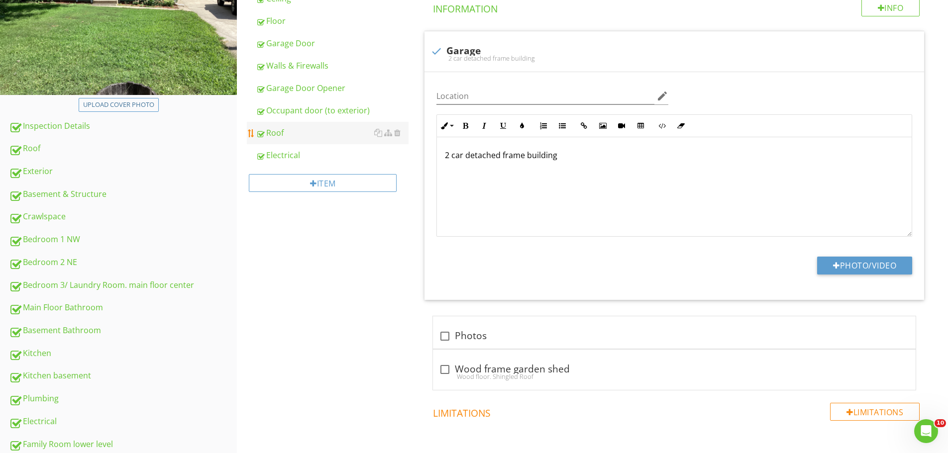
click at [287, 135] on div "Roof" at bounding box center [332, 133] width 153 height 12
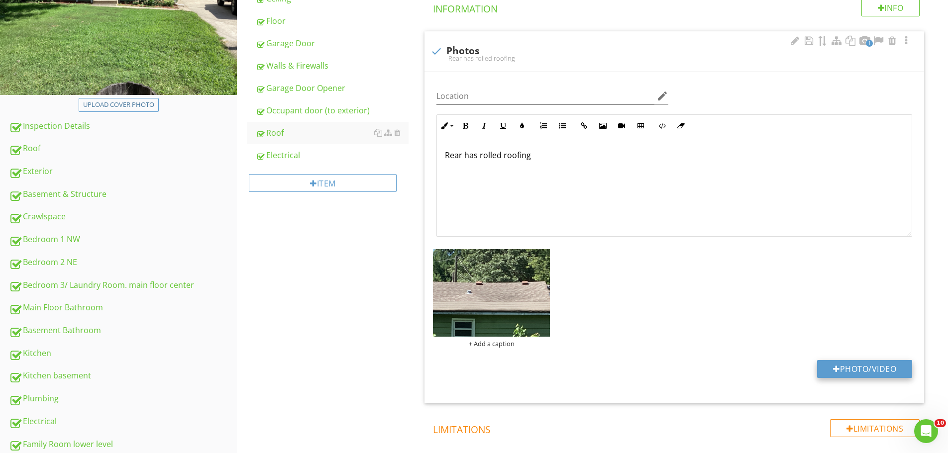
click at [862, 368] on button "Photo/Video" at bounding box center [864, 369] width 95 height 18
type input "C:\fakepath\IMG_1217.JPG"
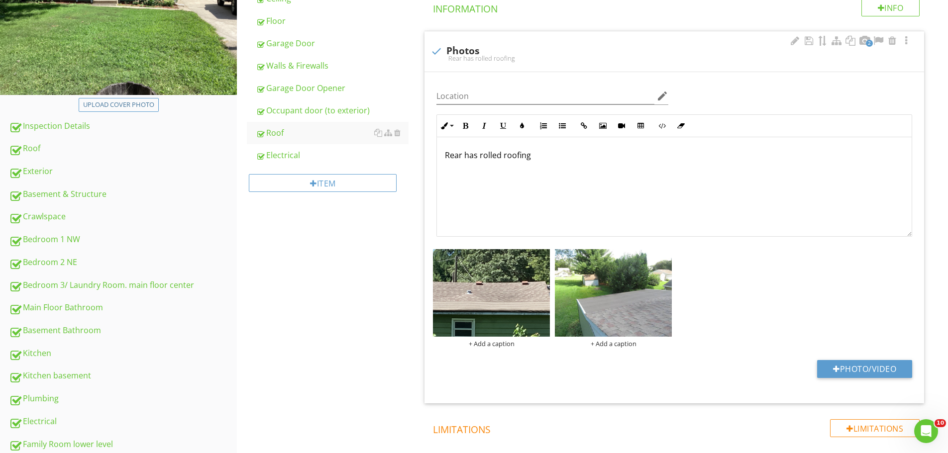
click at [529, 160] on p "Rear has rolled roofing" at bounding box center [674, 155] width 459 height 12
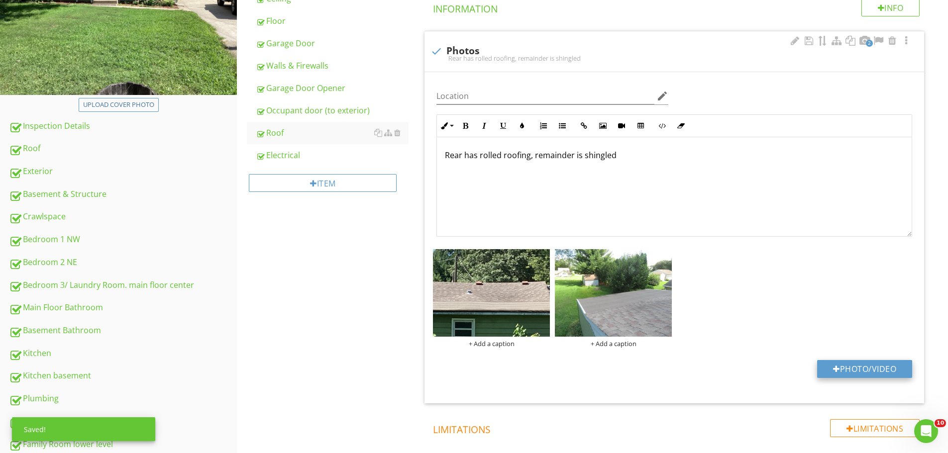
click at [892, 370] on button "Photo/Video" at bounding box center [864, 369] width 95 height 18
type input "C:\fakepath\IMG_1215.JPG"
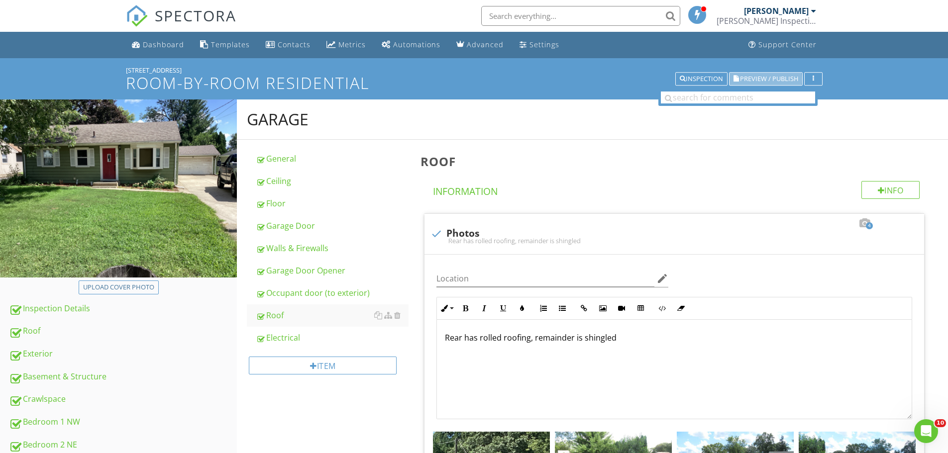
click at [758, 80] on span "Preview / Publish" at bounding box center [769, 79] width 58 height 6
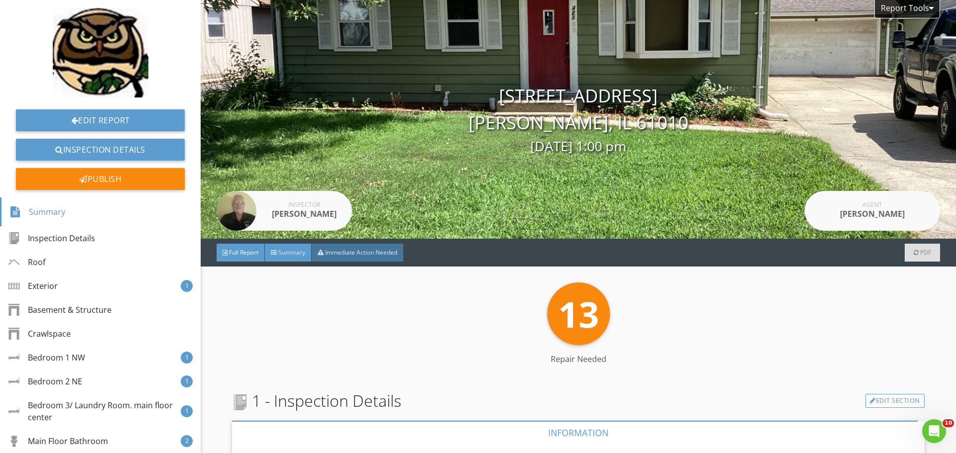
click at [296, 252] on span "Summary" at bounding box center [291, 252] width 27 height 8
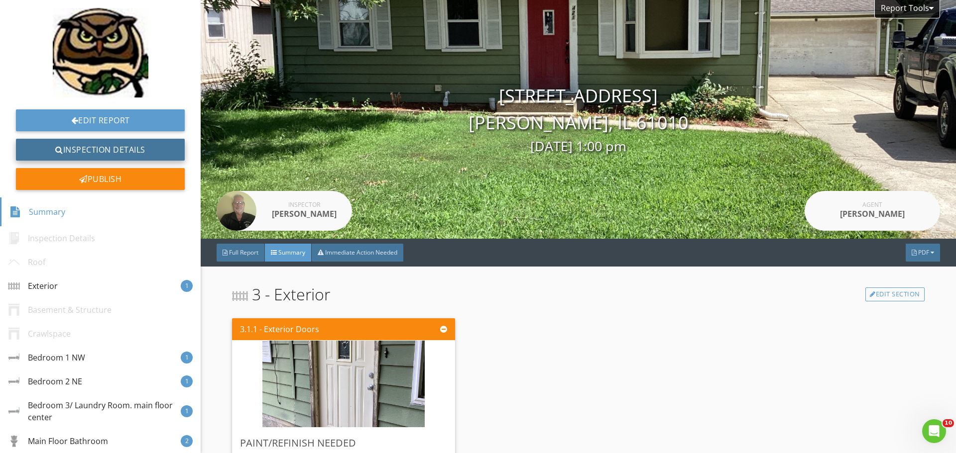
click at [126, 149] on link "Inspection Details" at bounding box center [100, 150] width 169 height 22
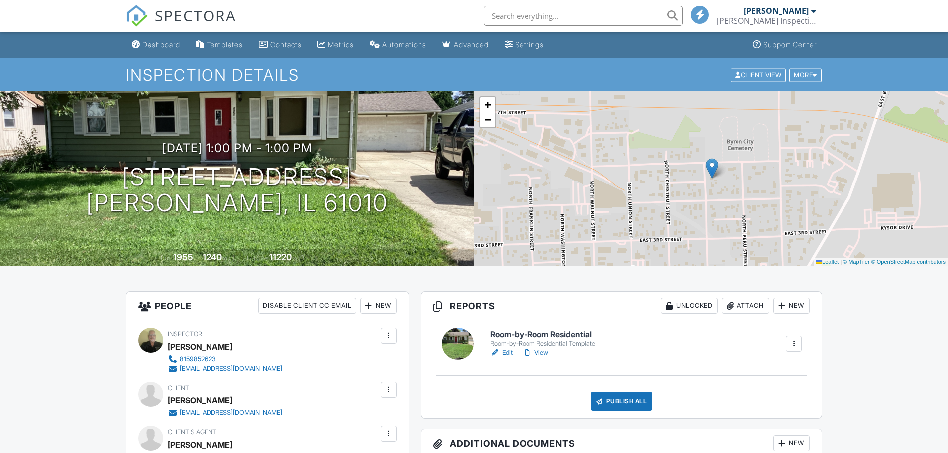
click at [531, 333] on h6 "Room-by-Room Residential" at bounding box center [542, 334] width 105 height 9
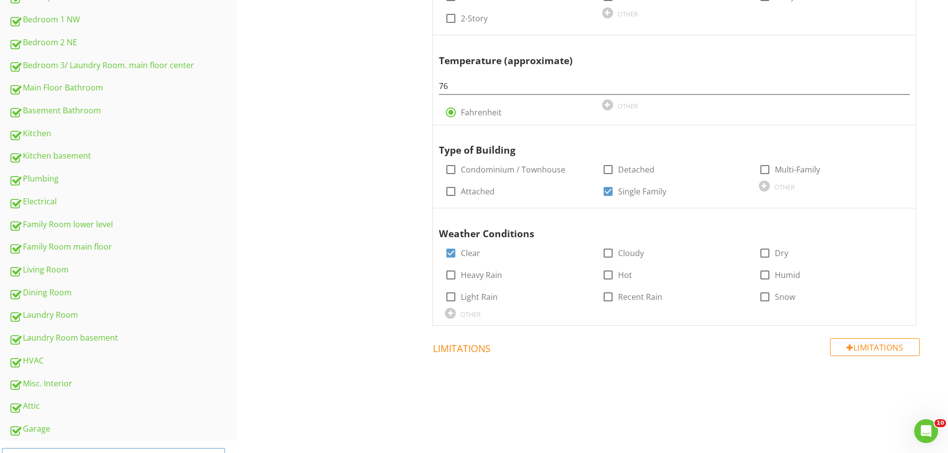
scroll to position [404, 0]
click at [78, 109] on div "Basement Bathroom" at bounding box center [123, 110] width 228 height 13
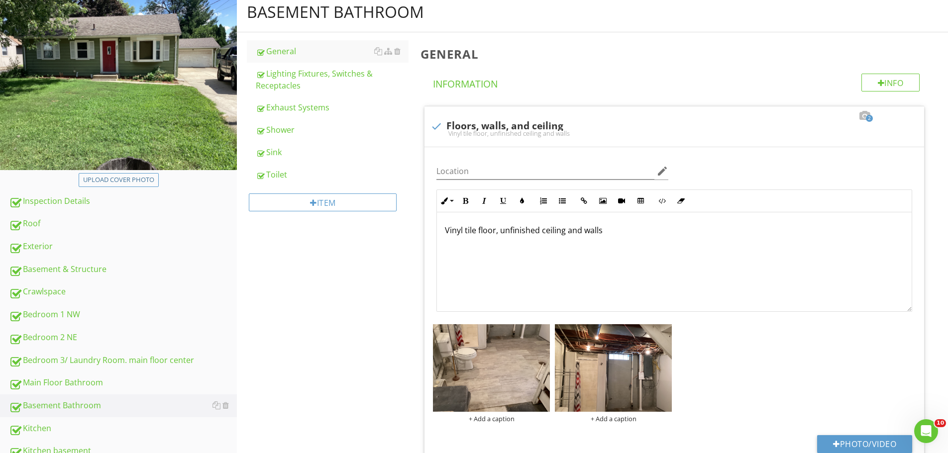
scroll to position [104, 0]
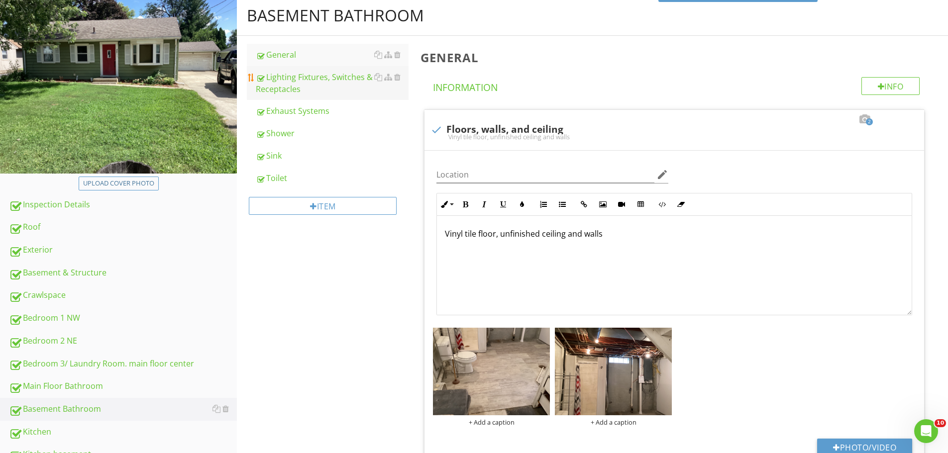
click at [305, 81] on div "Lighting Fixtures, Switches & Receptacles" at bounding box center [332, 83] width 153 height 24
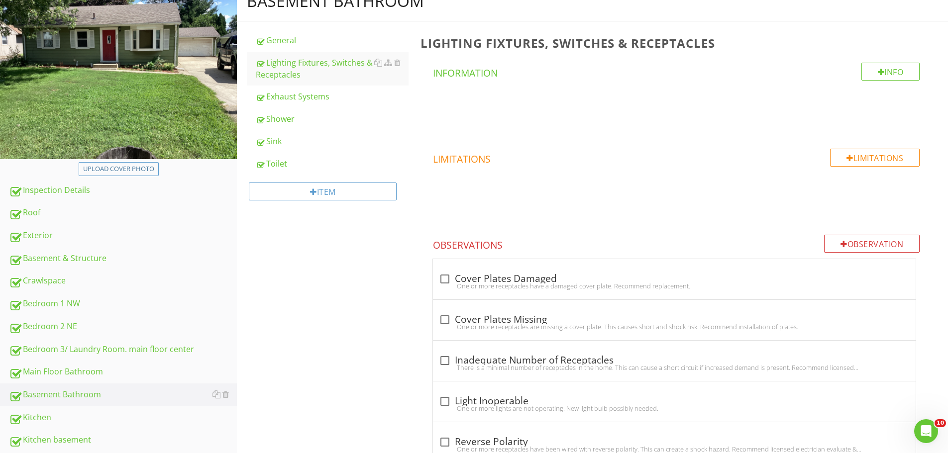
scroll to position [92, 0]
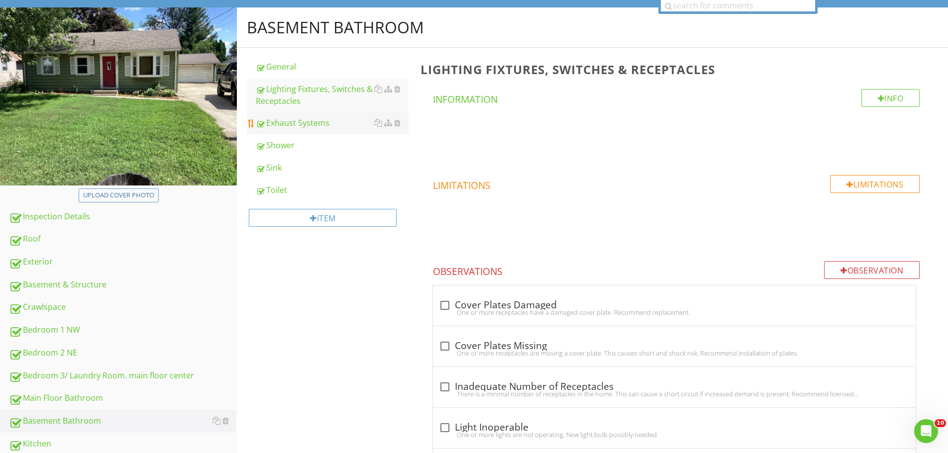
click at [273, 122] on div "Exhaust Systems" at bounding box center [332, 123] width 153 height 12
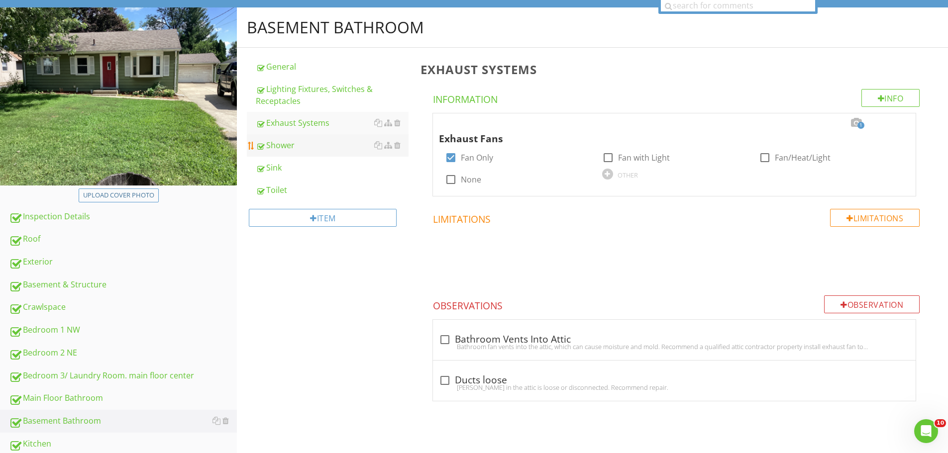
click at [280, 147] on div "Shower" at bounding box center [332, 145] width 153 height 12
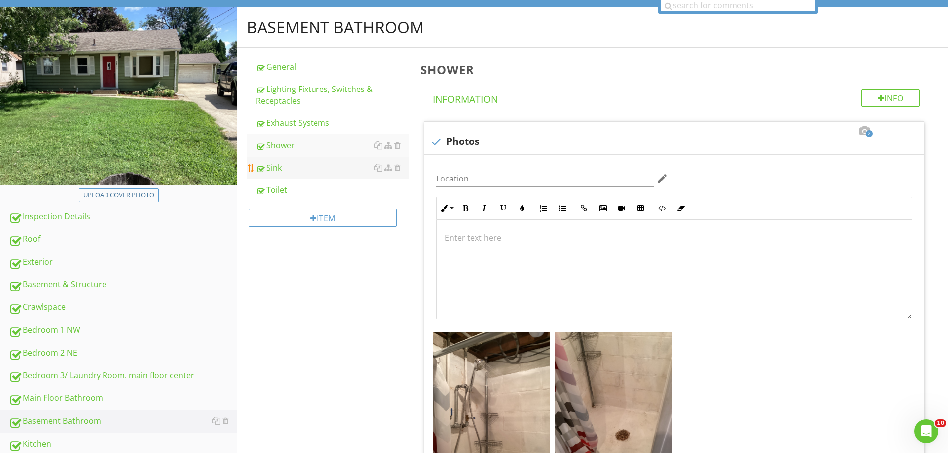
click at [279, 167] on div "Sink" at bounding box center [332, 168] width 153 height 12
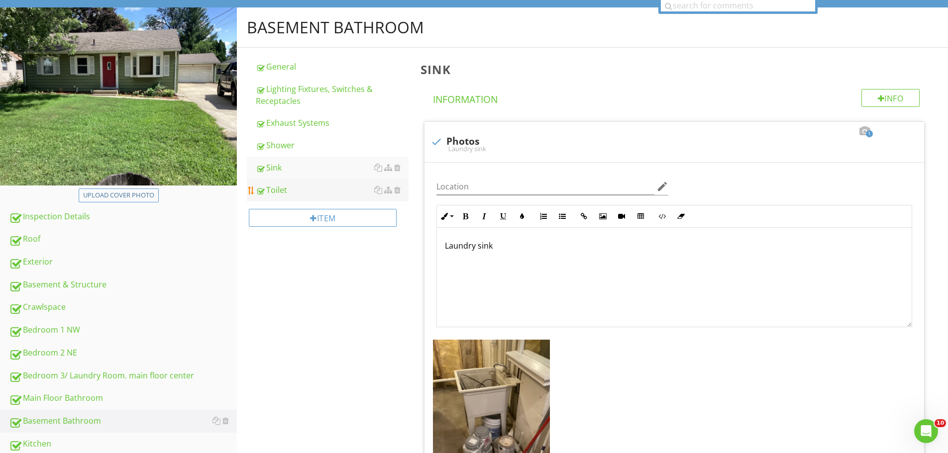
click at [280, 191] on div "Toilet" at bounding box center [332, 190] width 153 height 12
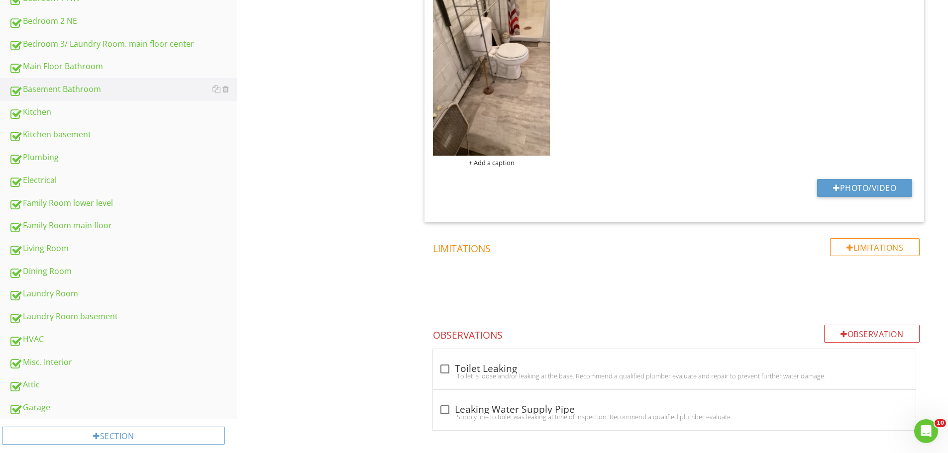
scroll to position [427, 0]
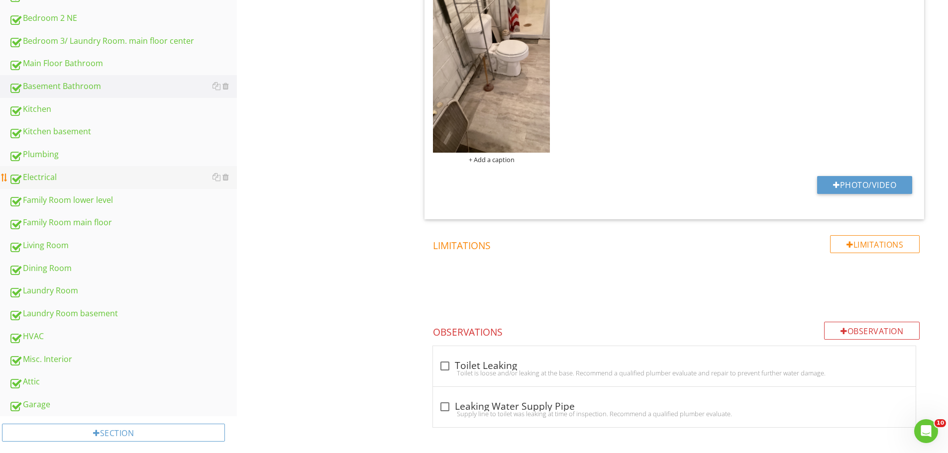
click at [49, 177] on div "Electrical" at bounding box center [123, 177] width 228 height 13
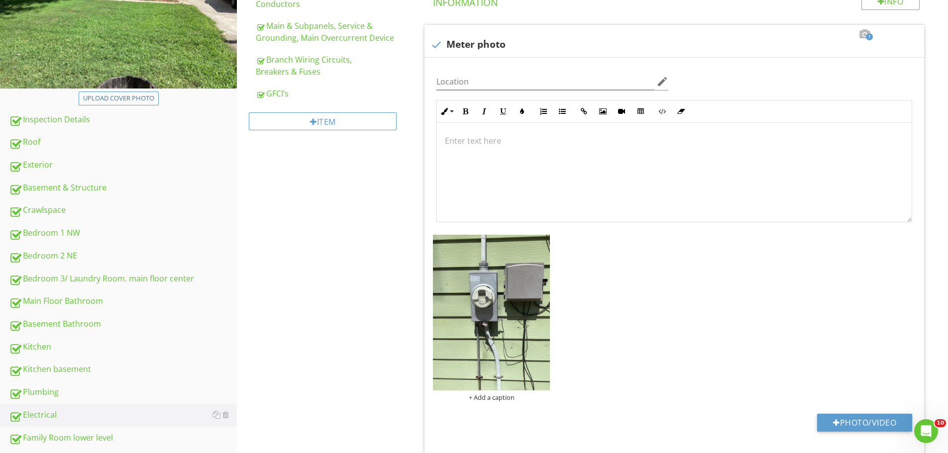
scroll to position [186, 0]
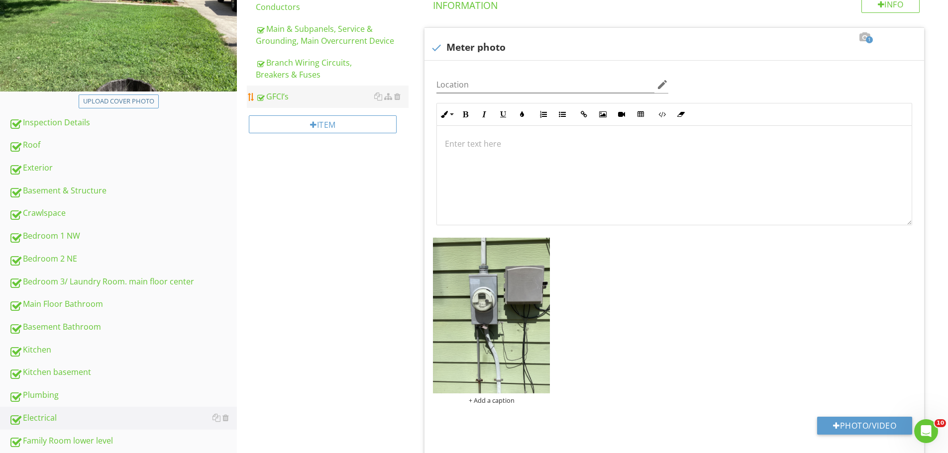
click at [290, 91] on div "GFCI’s" at bounding box center [332, 97] width 153 height 12
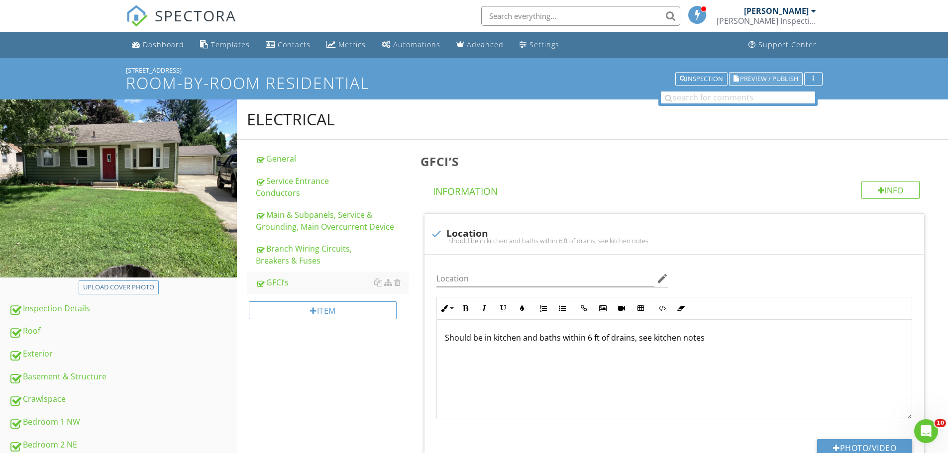
click at [763, 77] on span "Preview / Publish" at bounding box center [769, 79] width 58 height 6
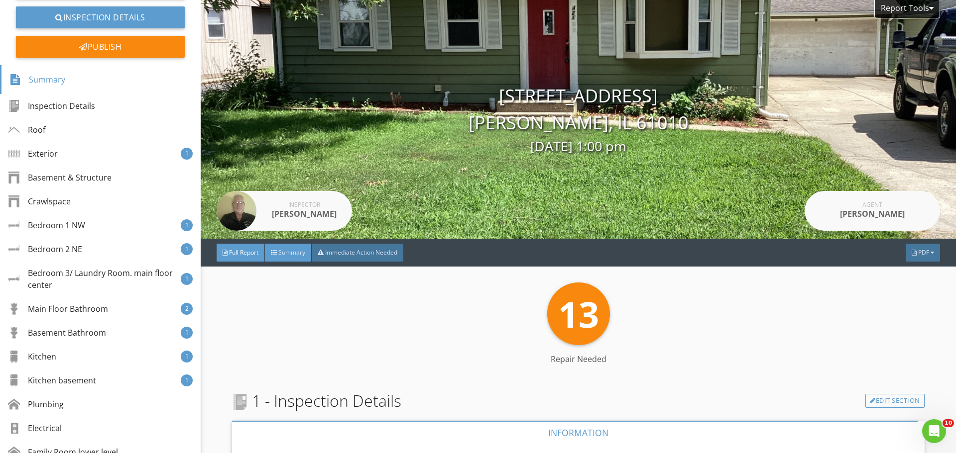
click at [292, 254] on span "Summary" at bounding box center [291, 252] width 27 height 8
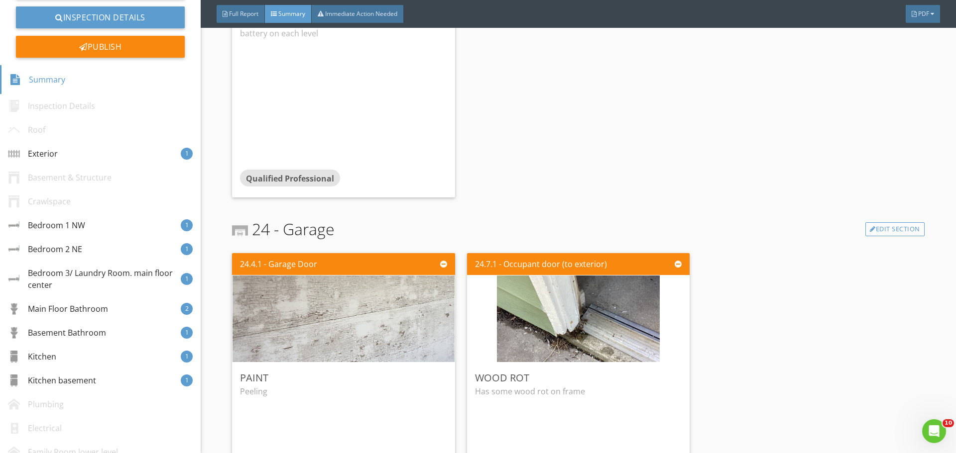
scroll to position [3034, 0]
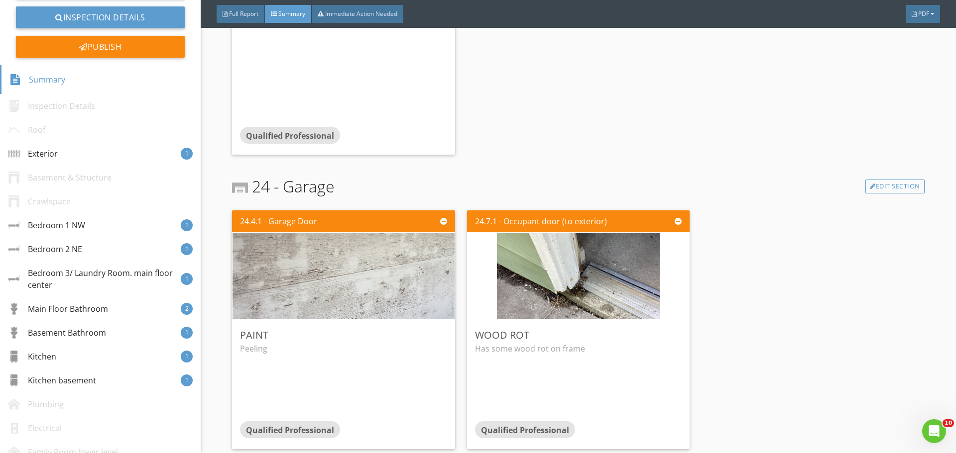
click at [785, 175] on div "24 - Garage Edit Section" at bounding box center [578, 187] width 692 height 24
